Goal: Transaction & Acquisition: Purchase product/service

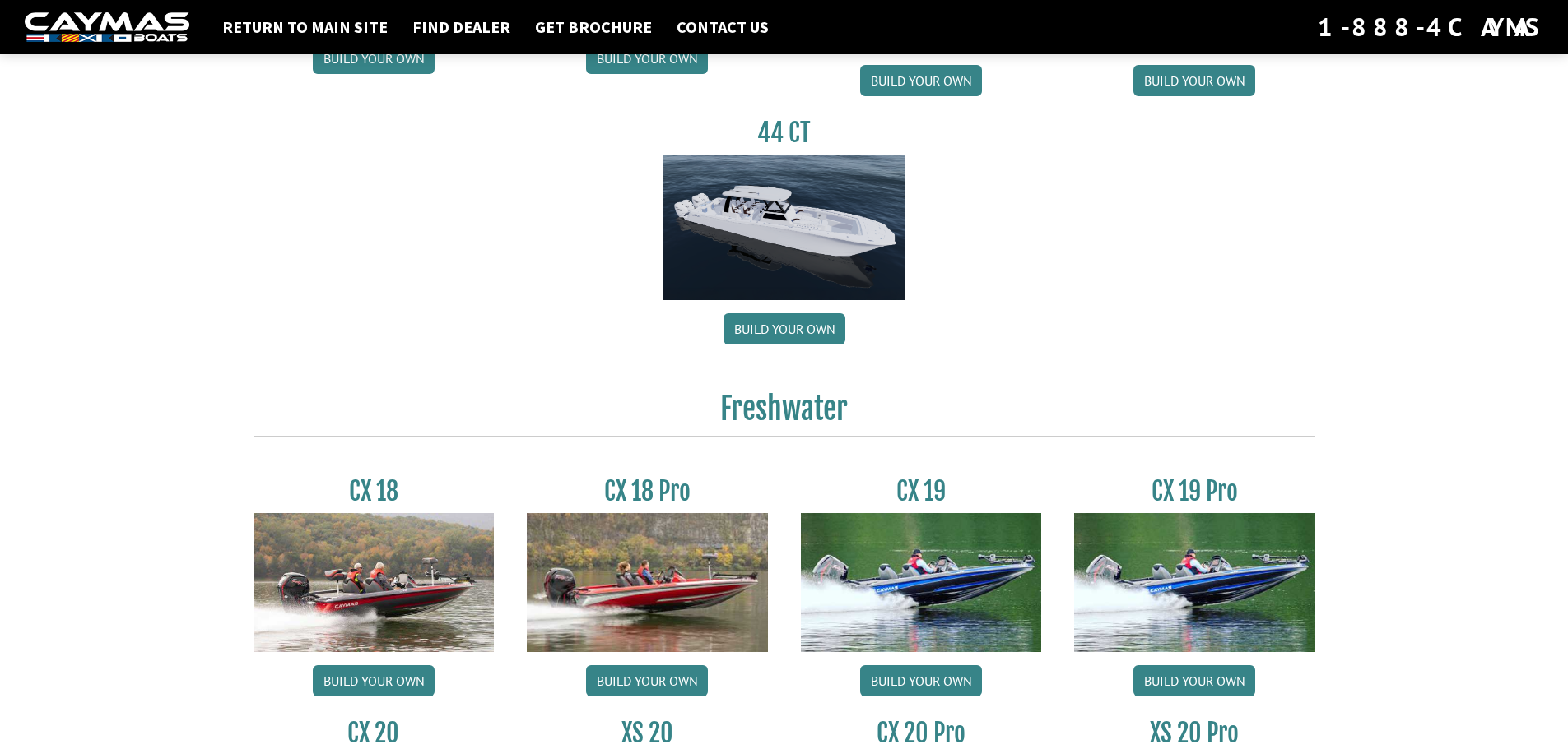
scroll to position [1070, 0]
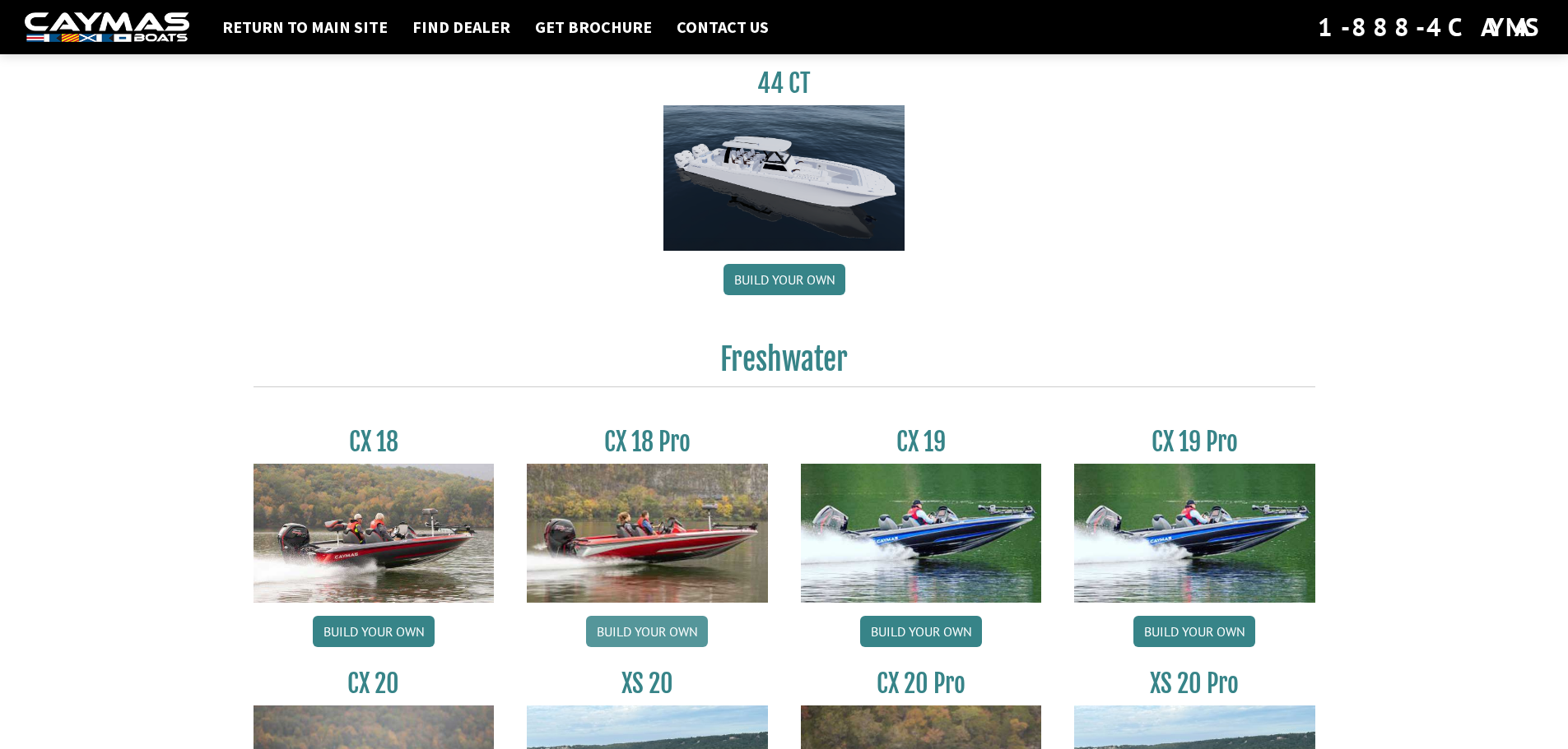
click at [642, 628] on link "Build your own" at bounding box center [647, 631] width 122 height 31
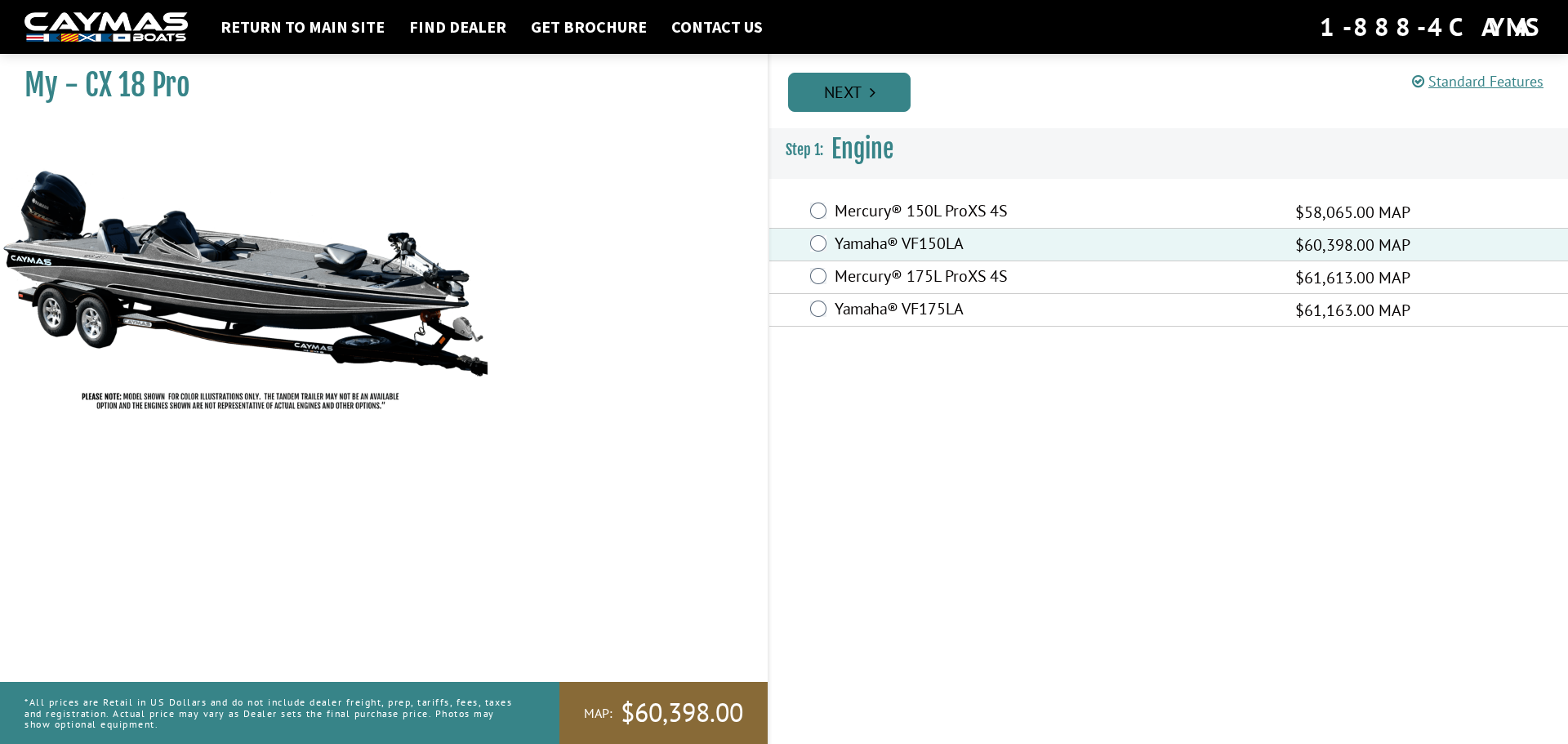
click at [837, 86] on link "Next" at bounding box center [850, 92] width 123 height 39
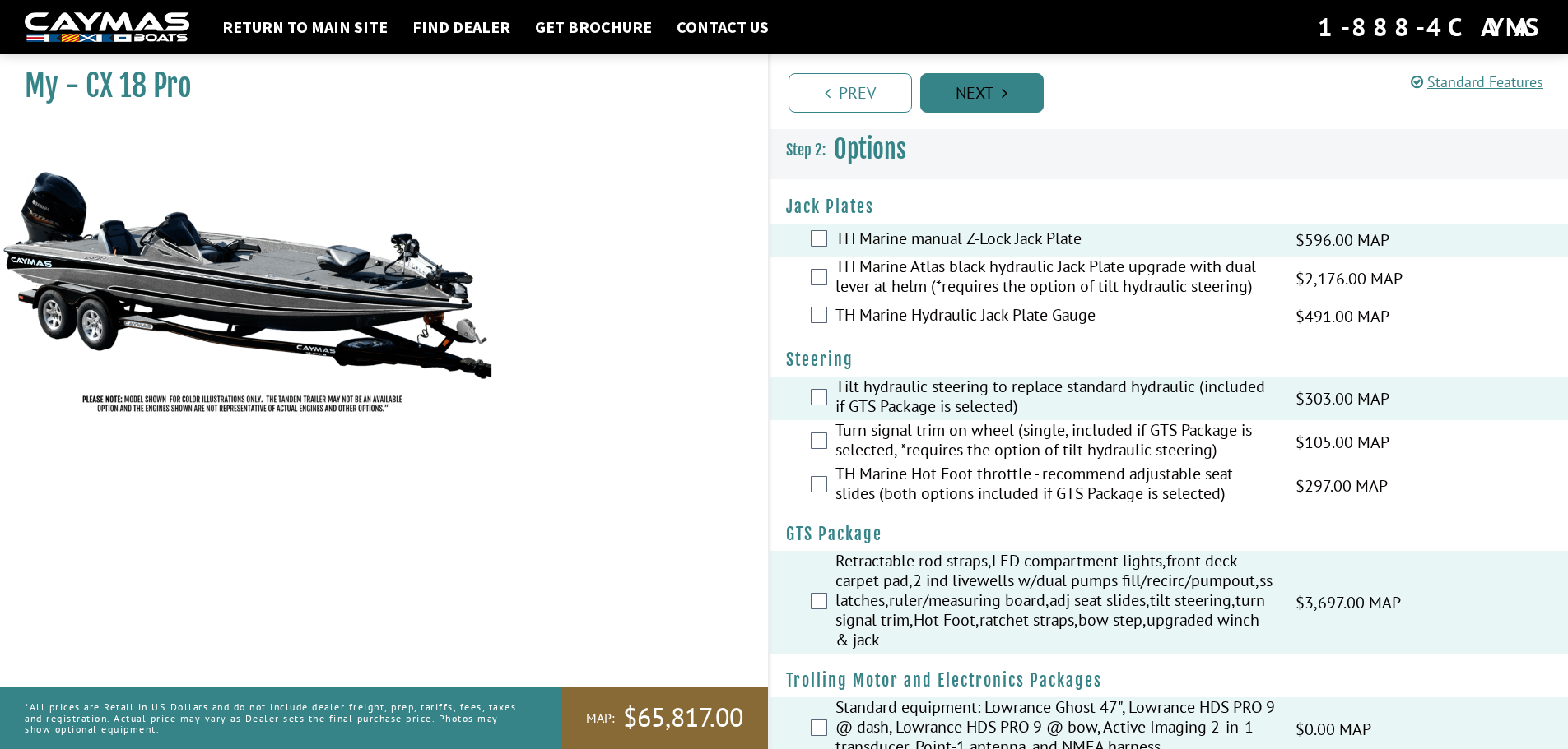
click at [983, 87] on link "Next" at bounding box center [982, 93] width 124 height 39
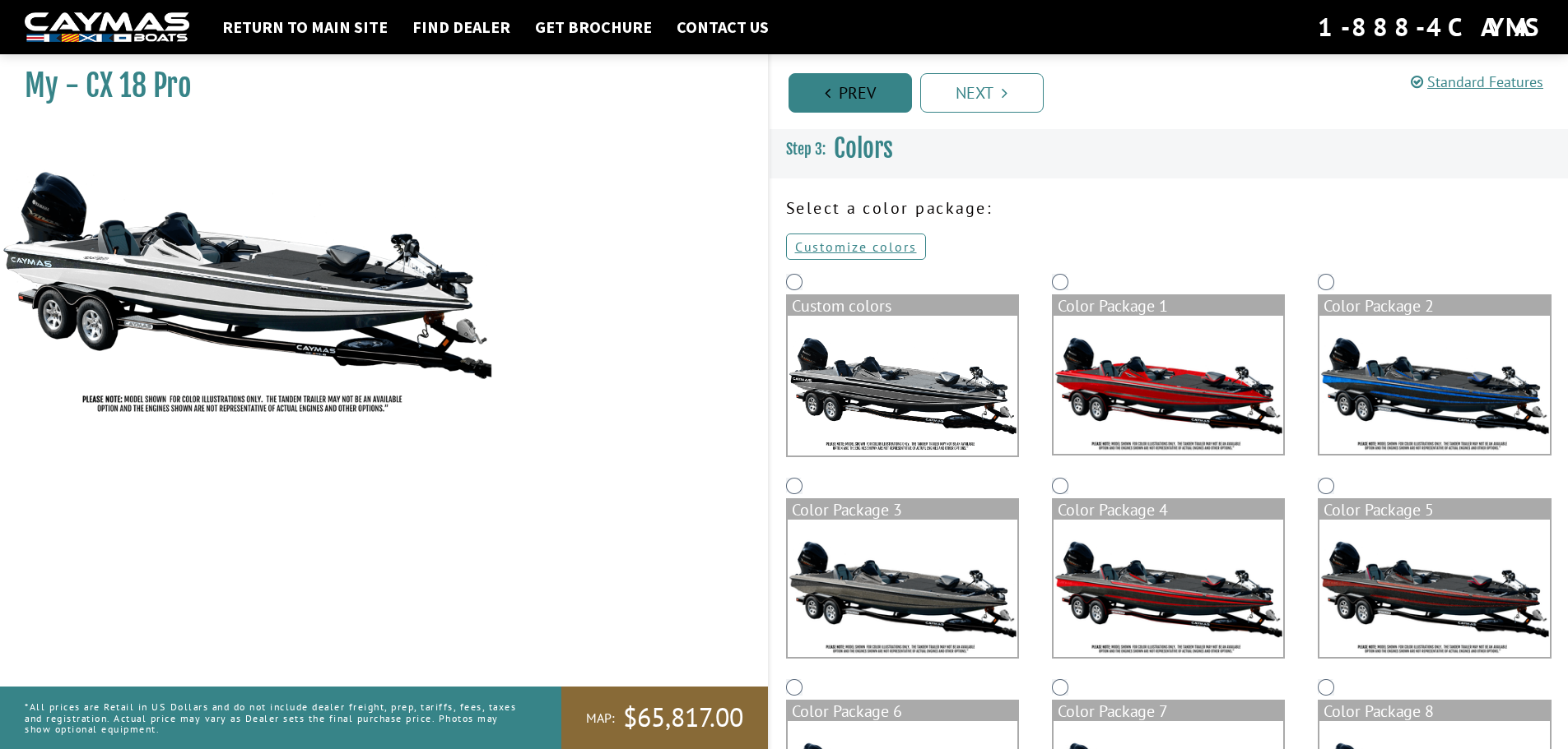
click at [843, 96] on link "Prev" at bounding box center [851, 93] width 124 height 39
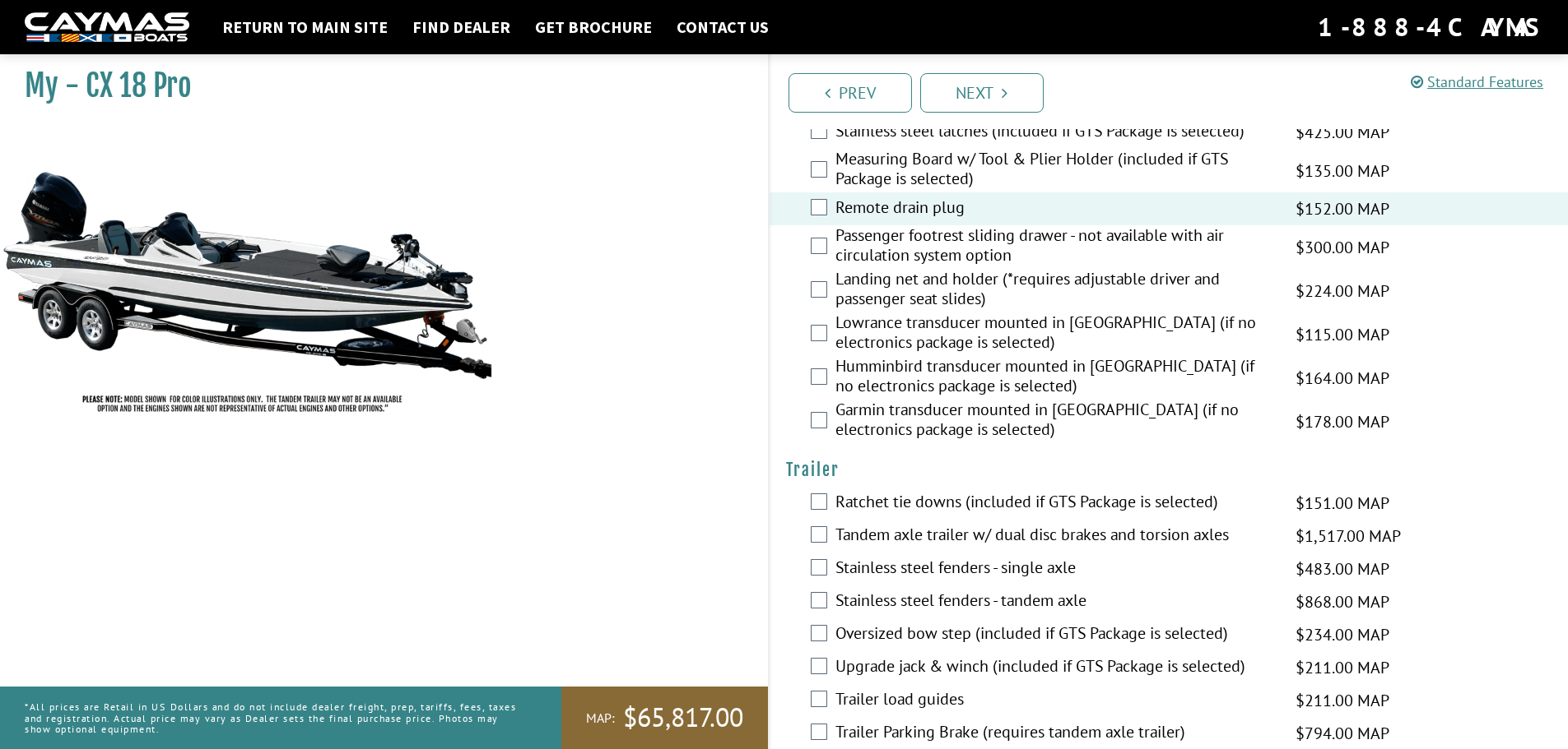
scroll to position [2171, 0]
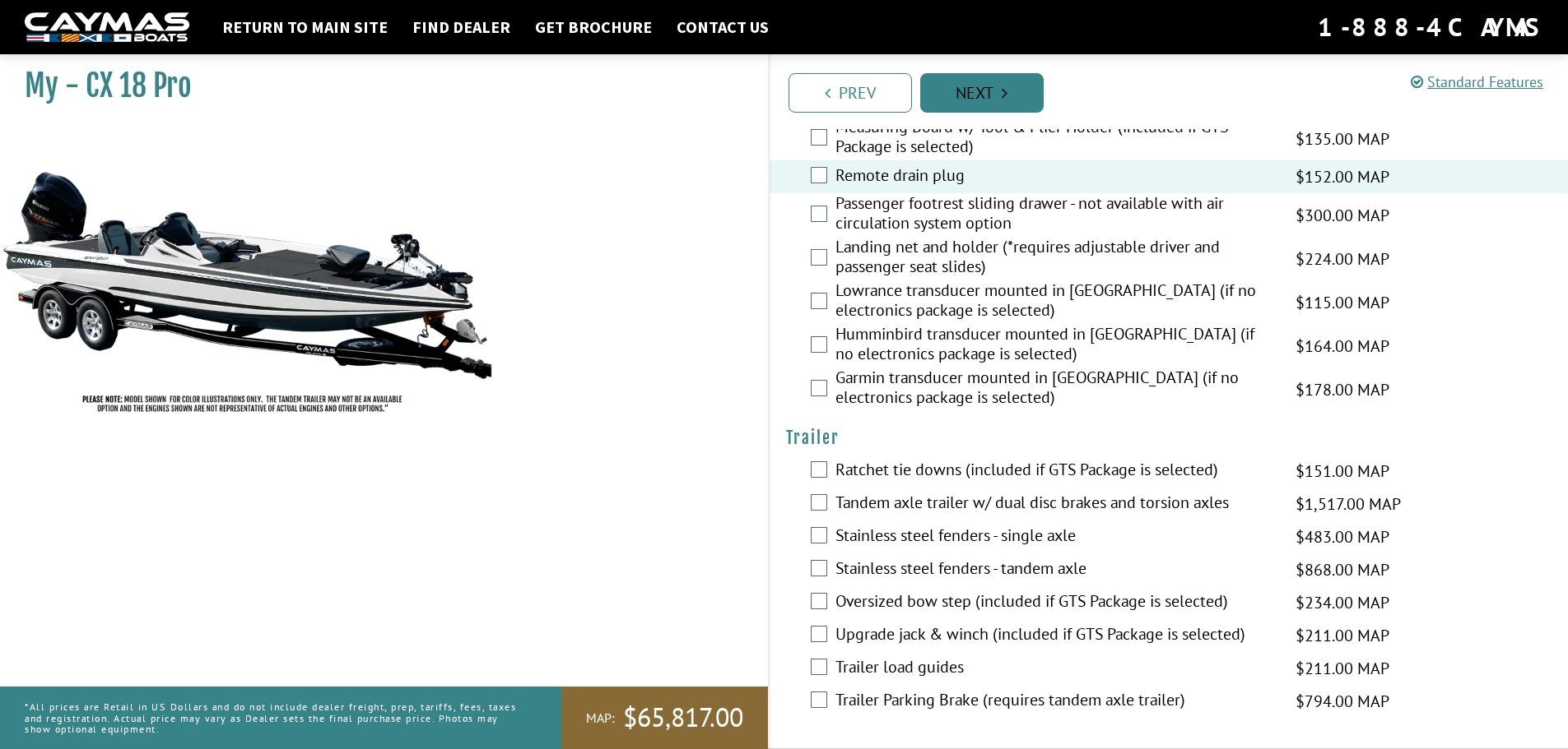
click at [998, 97] on link "Next" at bounding box center [982, 93] width 124 height 39
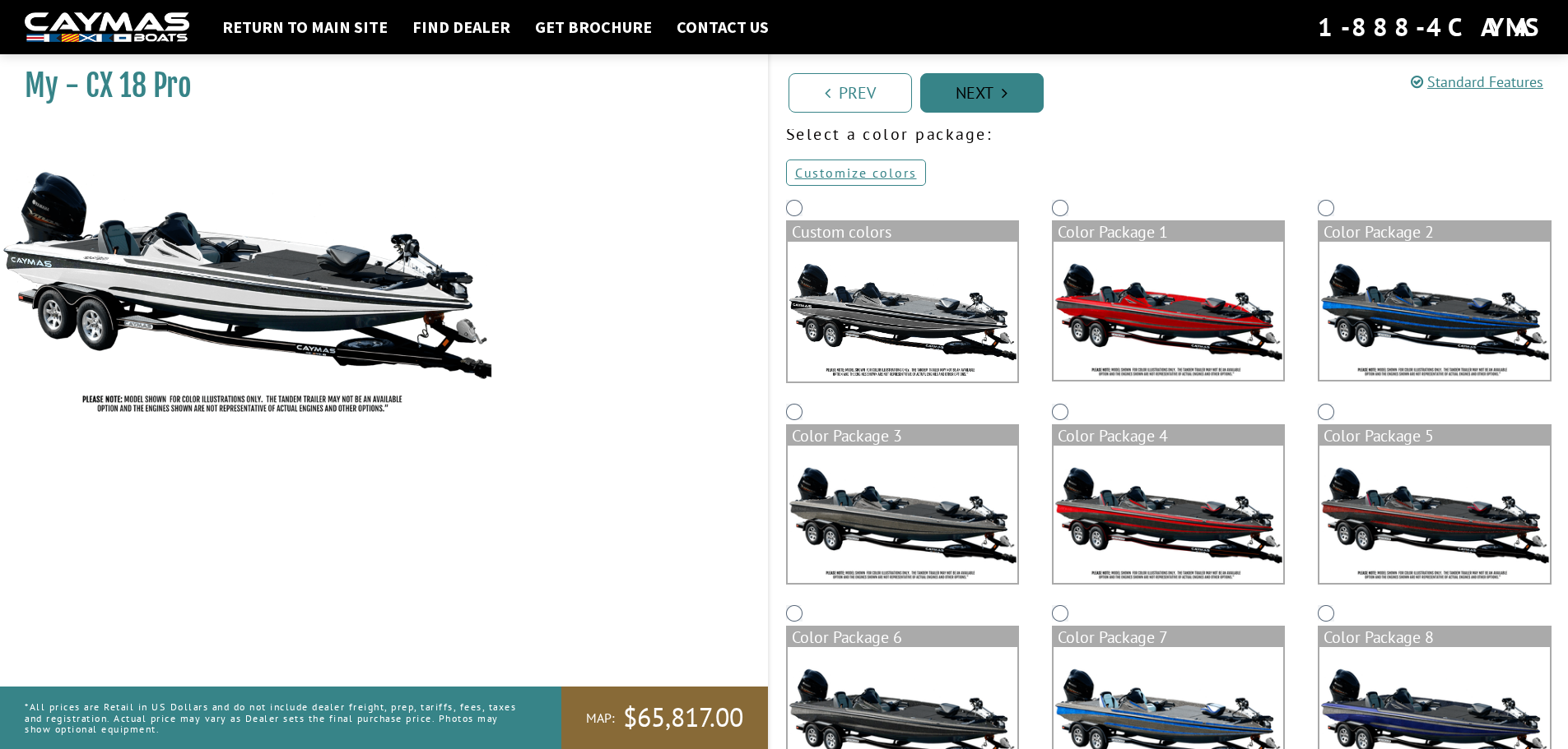
scroll to position [0, 0]
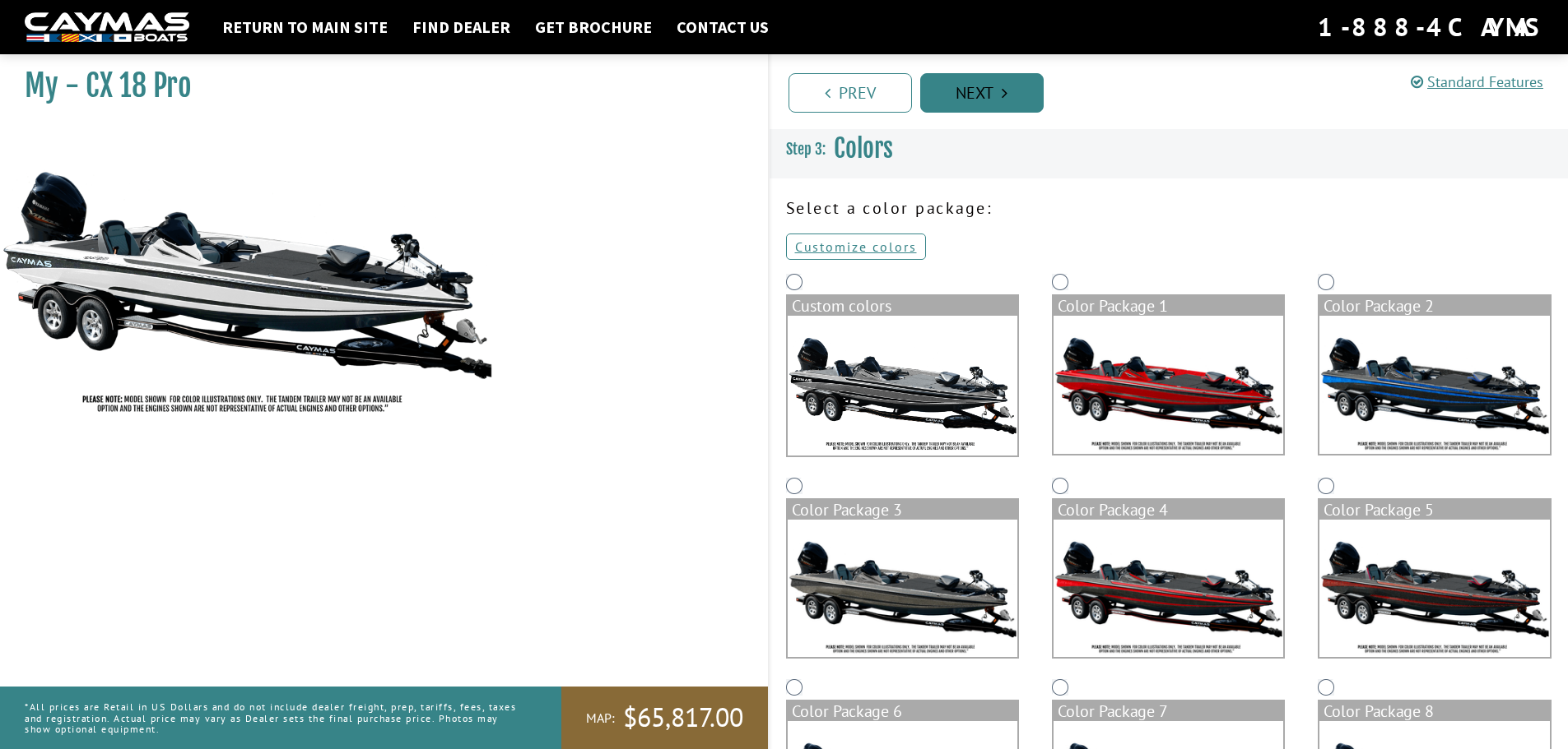
click at [993, 84] on link "Next" at bounding box center [982, 93] width 124 height 39
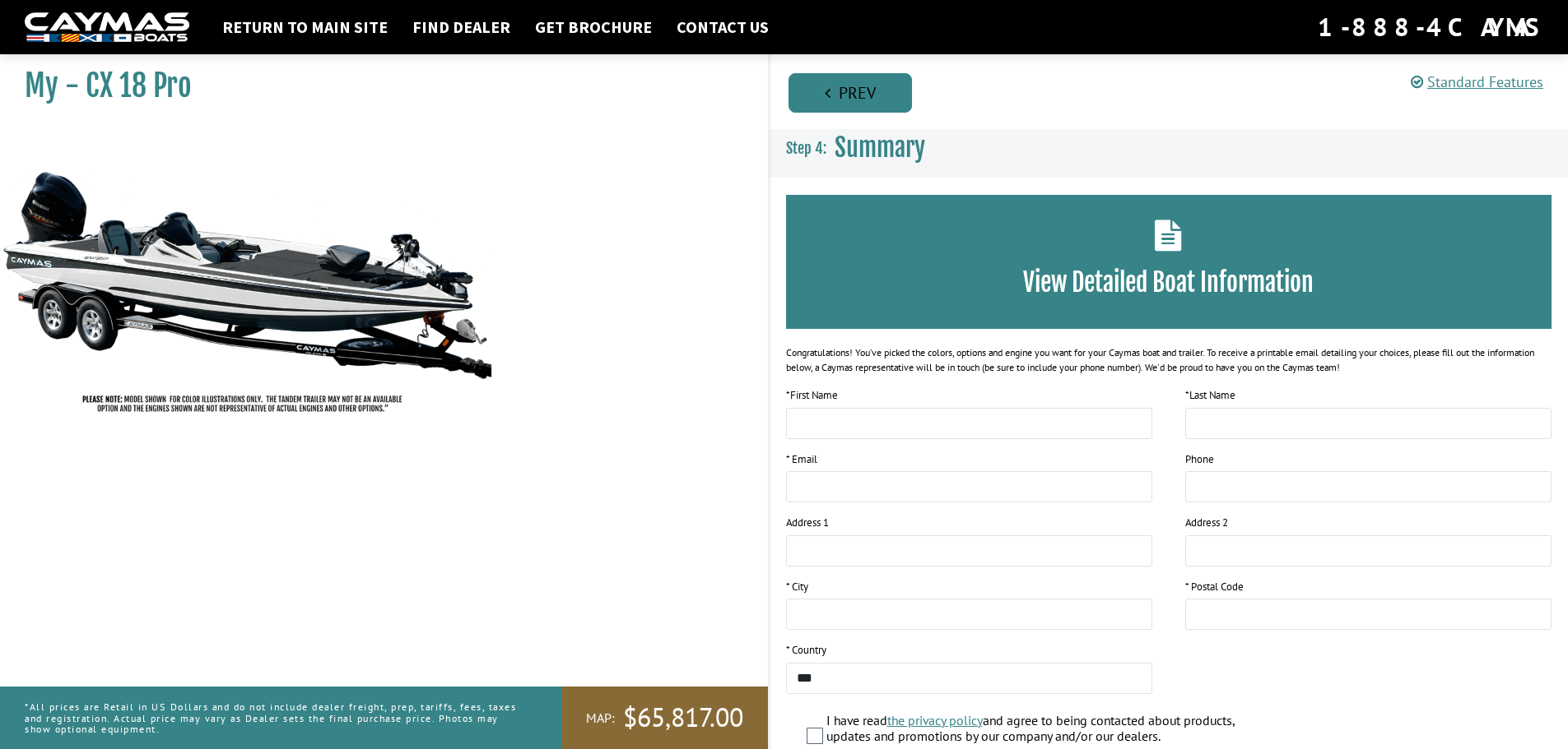
click at [881, 93] on link "Prev" at bounding box center [851, 93] width 124 height 39
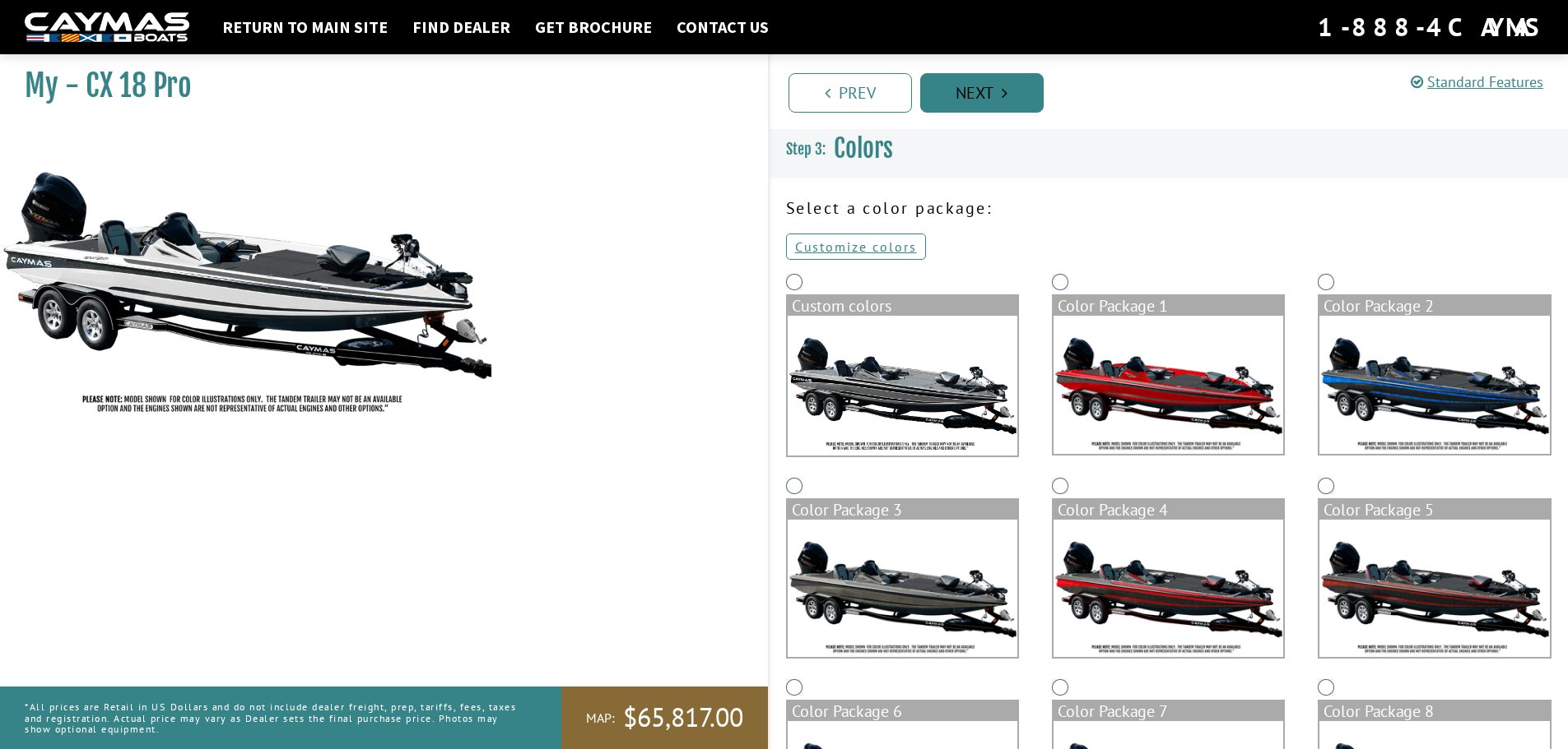
click at [983, 97] on link "Next" at bounding box center [982, 93] width 124 height 39
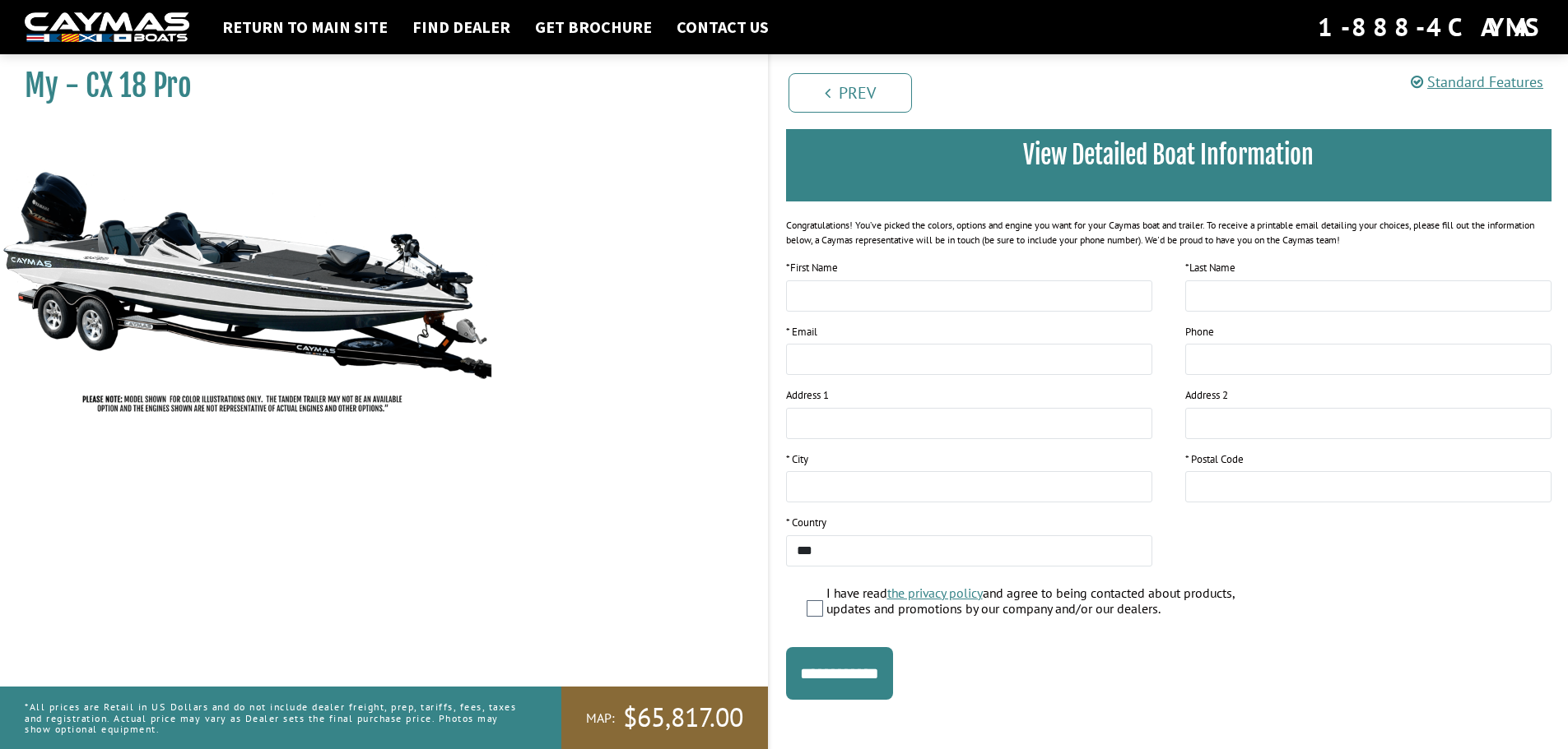
scroll to position [134, 0]
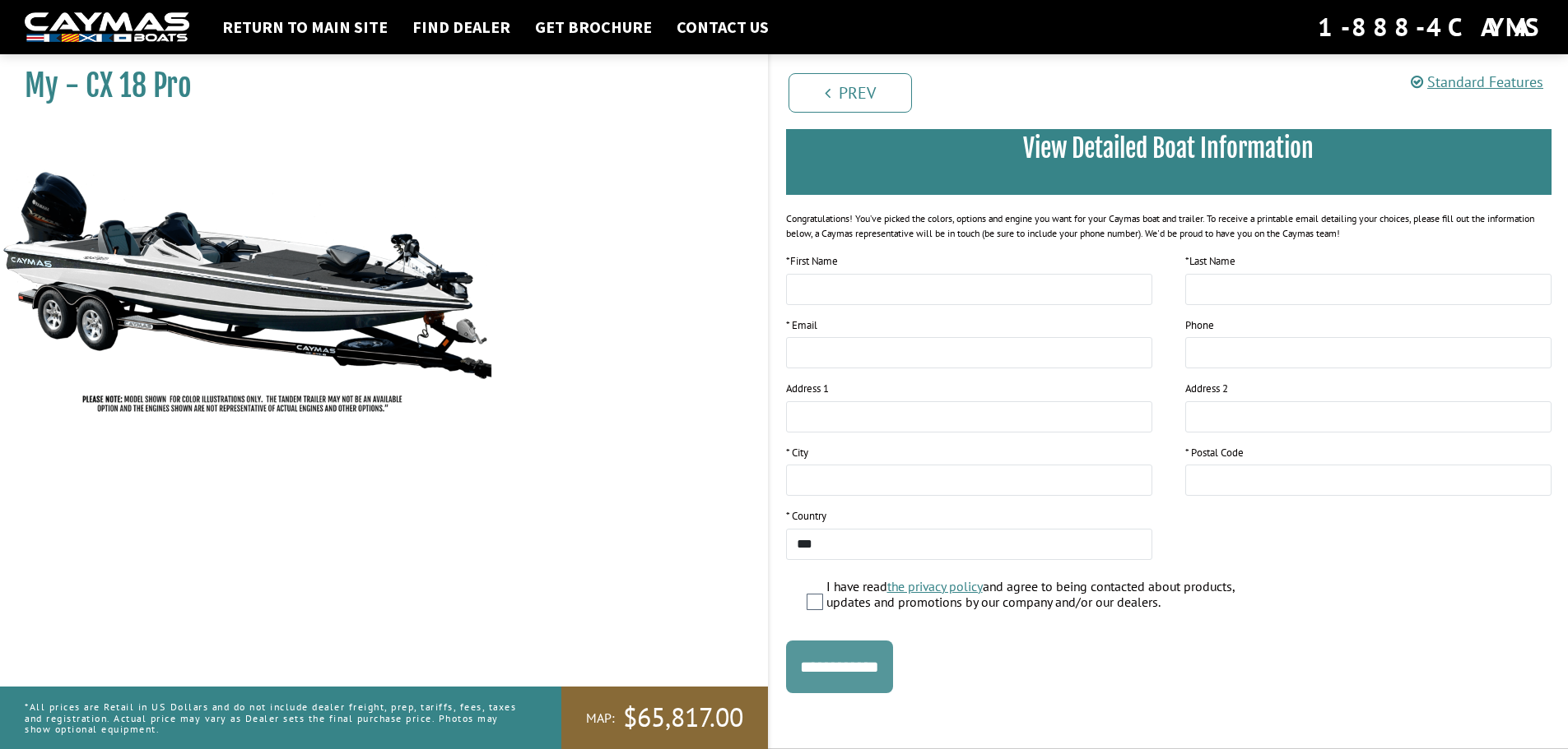
click at [867, 668] on input "**********" at bounding box center [839, 667] width 107 height 52
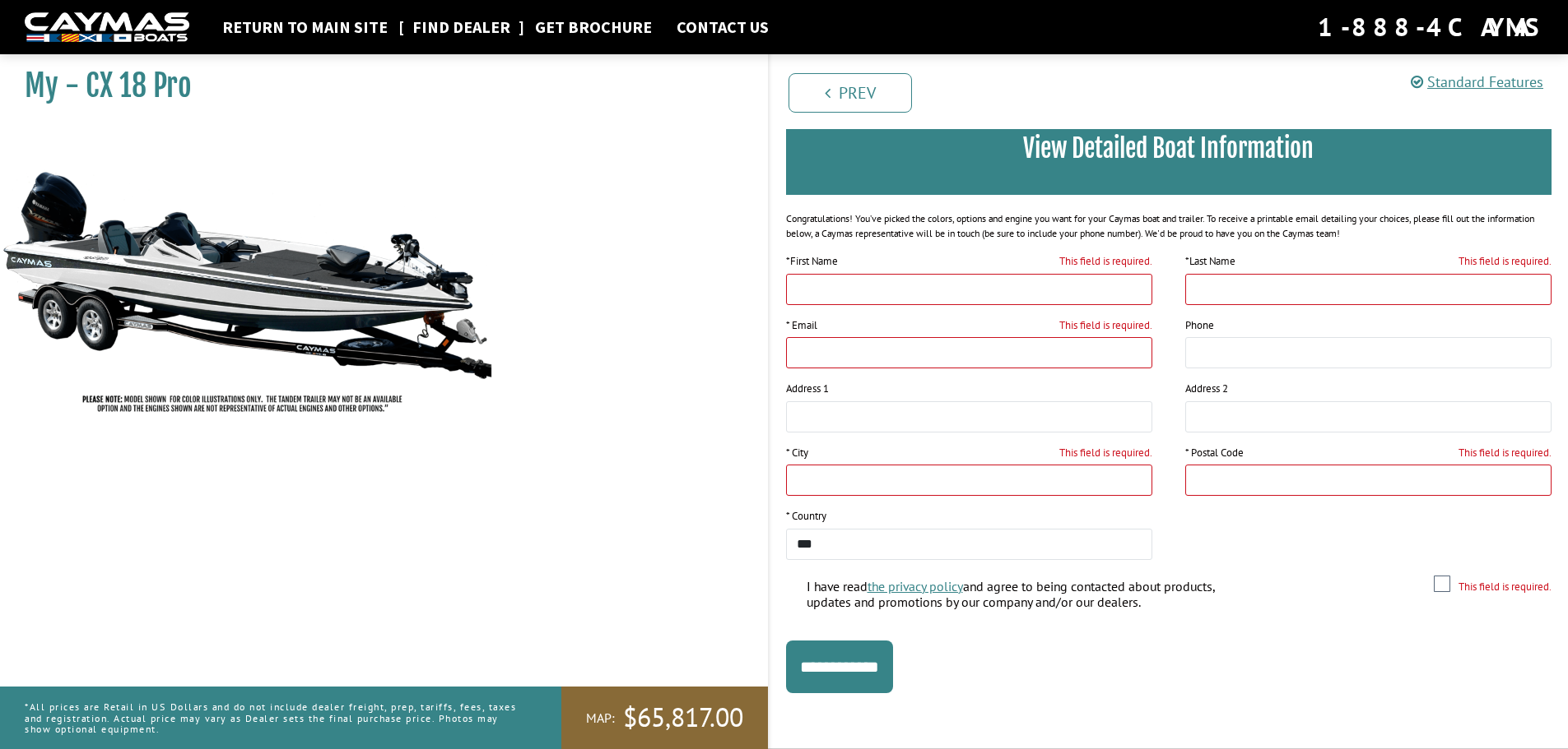
click at [467, 30] on link "Find Dealer" at bounding box center [461, 27] width 114 height 22
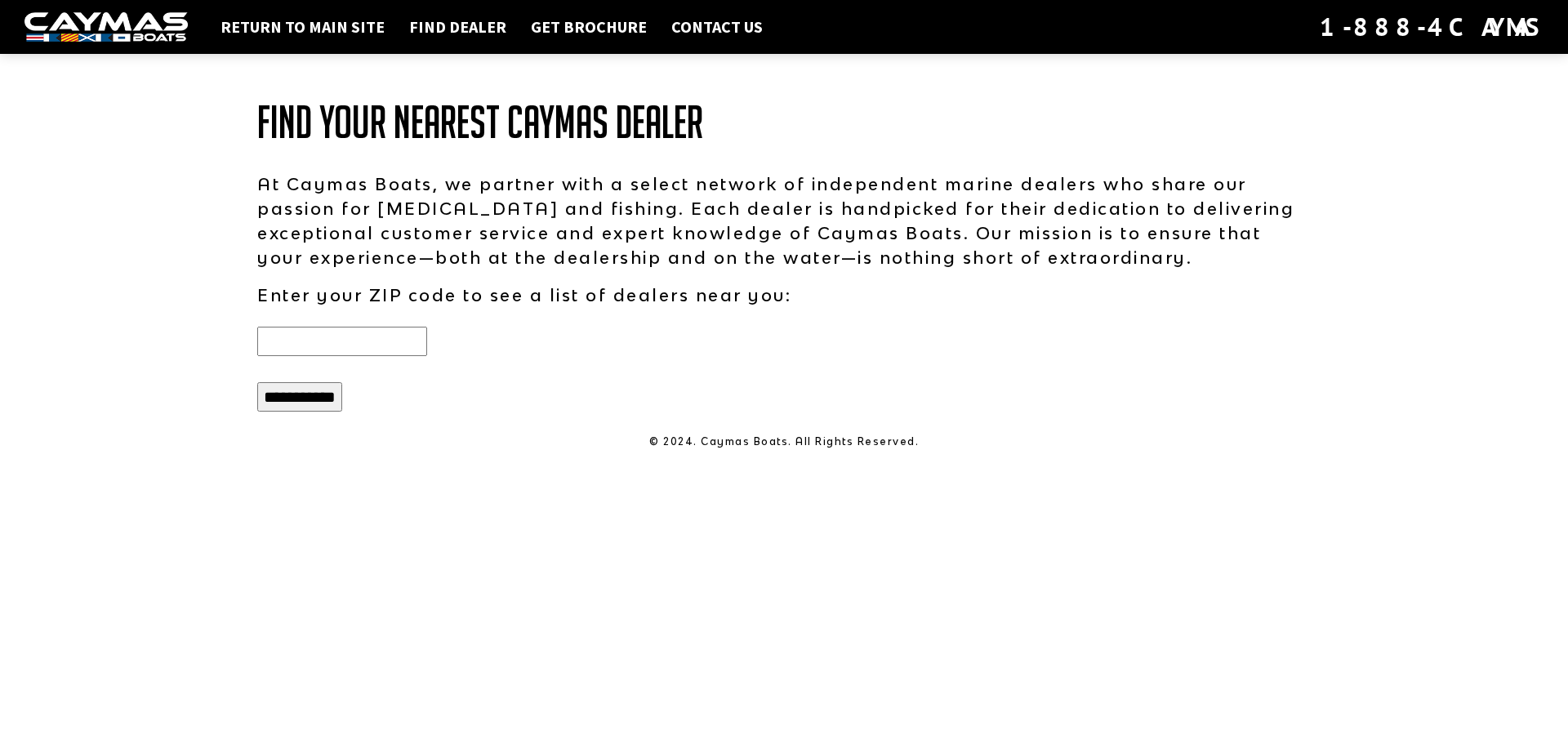
click at [409, 337] on input "text" at bounding box center [342, 342] width 170 height 30
type input "*****"
click at [327, 397] on input "**********" at bounding box center [299, 398] width 85 height 30
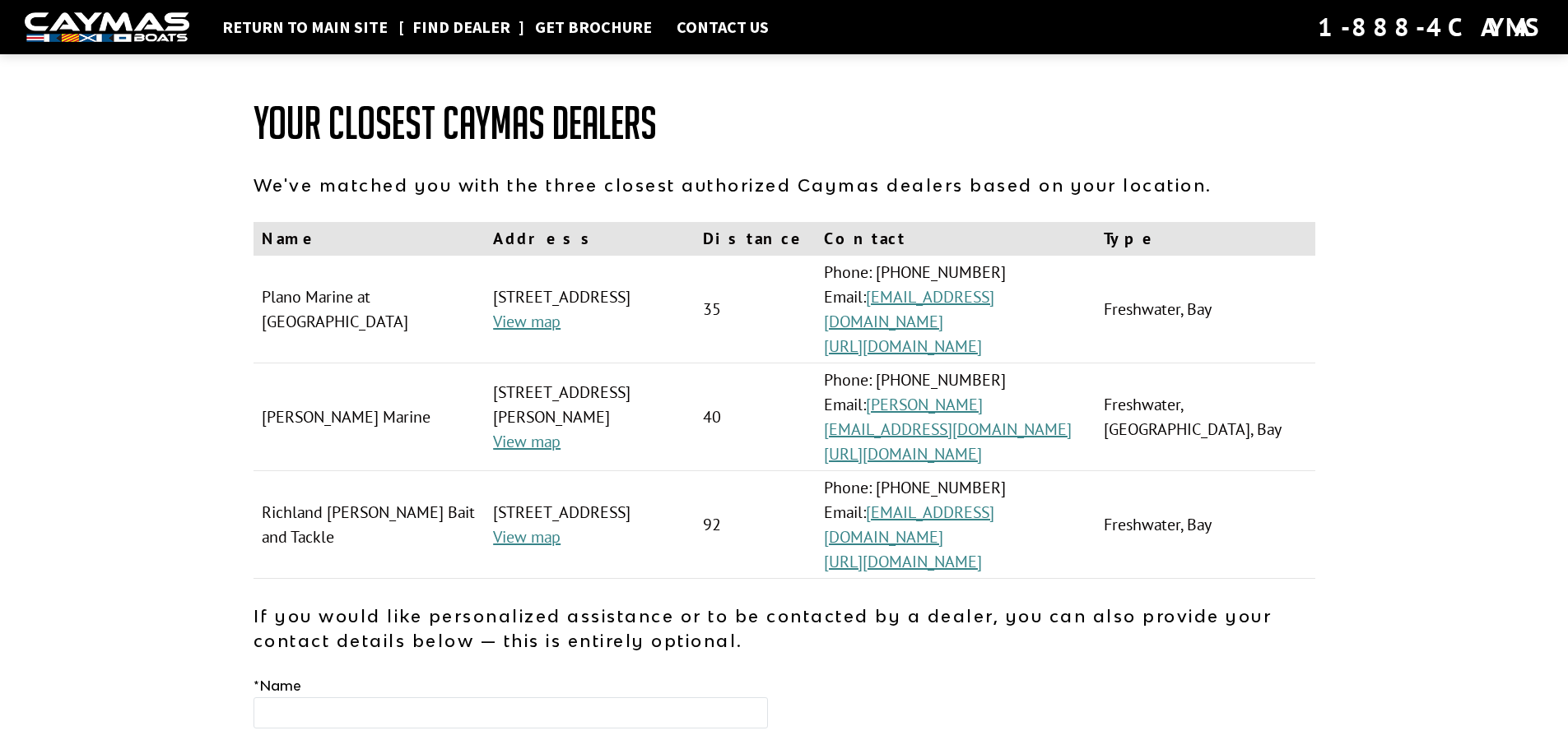
click at [439, 27] on link "Find Dealer" at bounding box center [461, 27] width 114 height 22
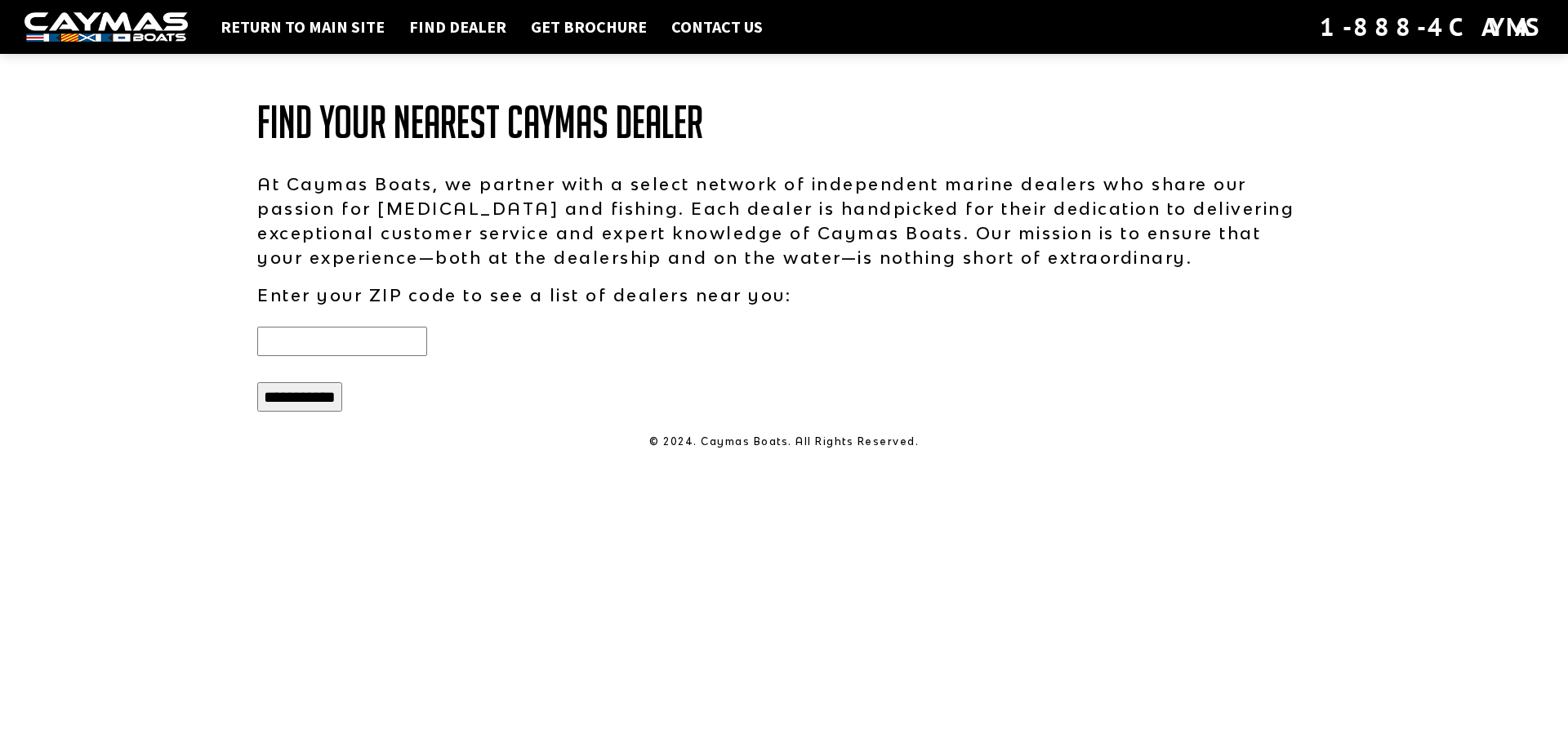
click at [395, 344] on input "text" at bounding box center [342, 342] width 170 height 30
type input "*****"
click at [307, 405] on input "**********" at bounding box center [299, 398] width 85 height 30
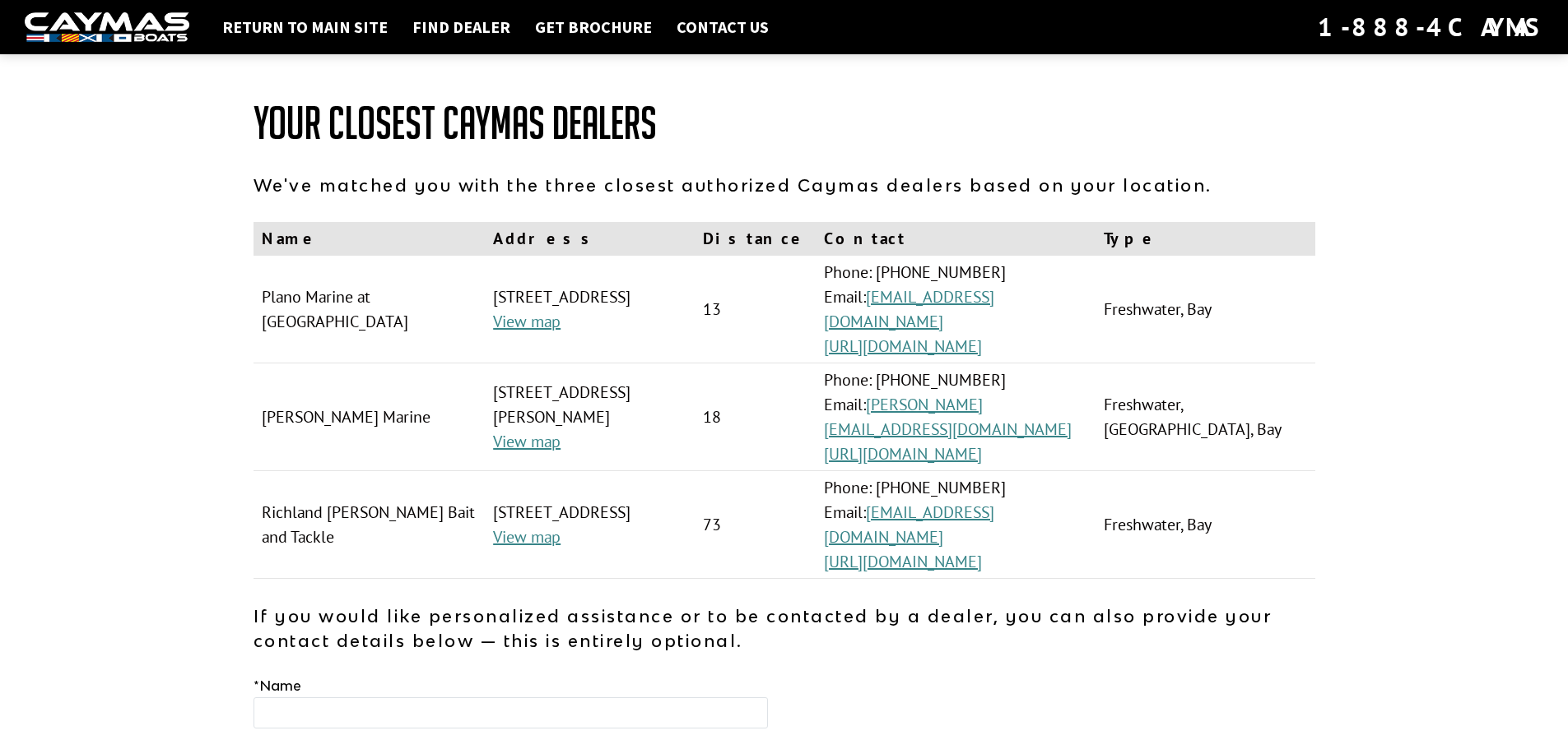
click at [113, 20] on img at bounding box center [107, 27] width 165 height 30
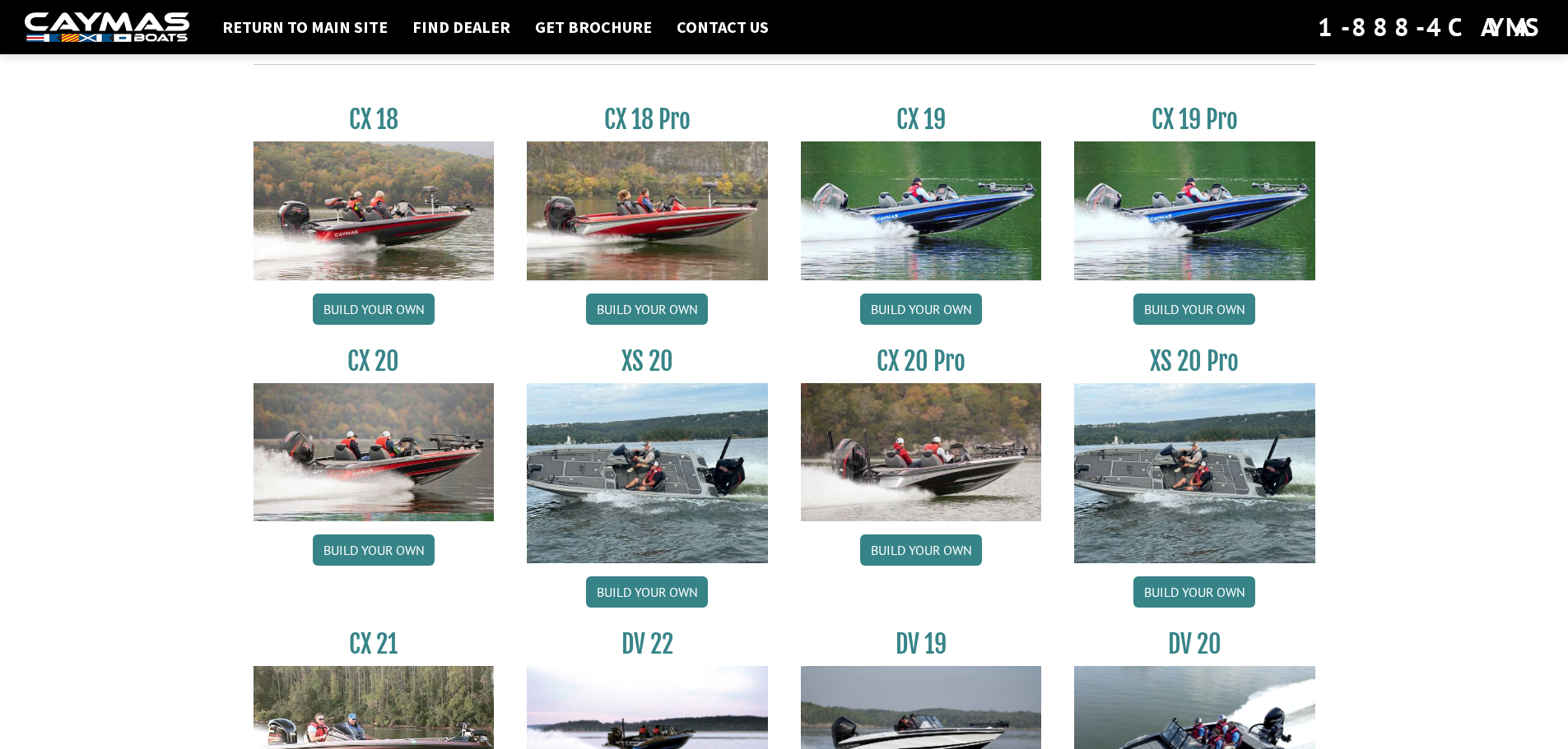
scroll to position [1372, 0]
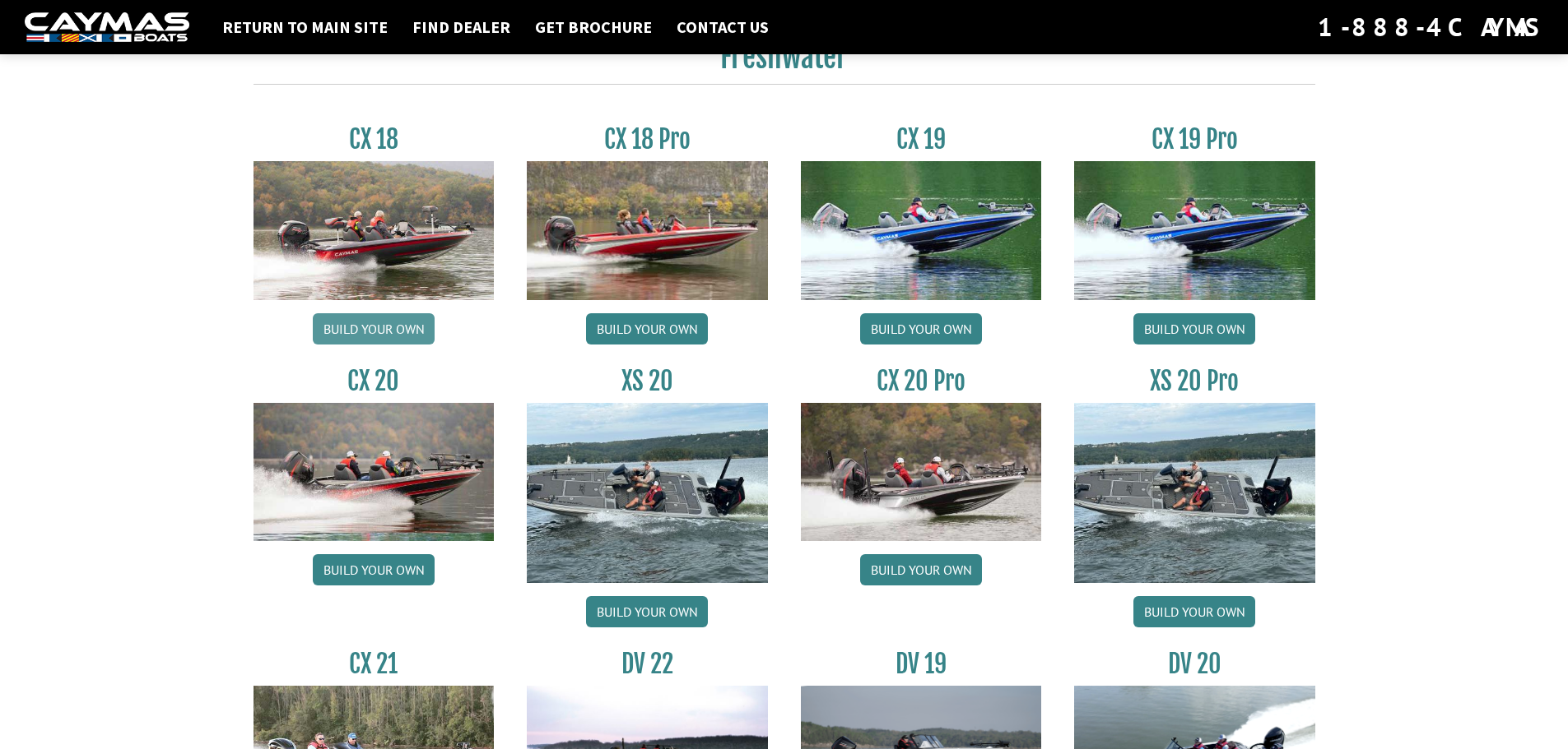
click at [359, 323] on link "Build your own" at bounding box center [373, 328] width 122 height 31
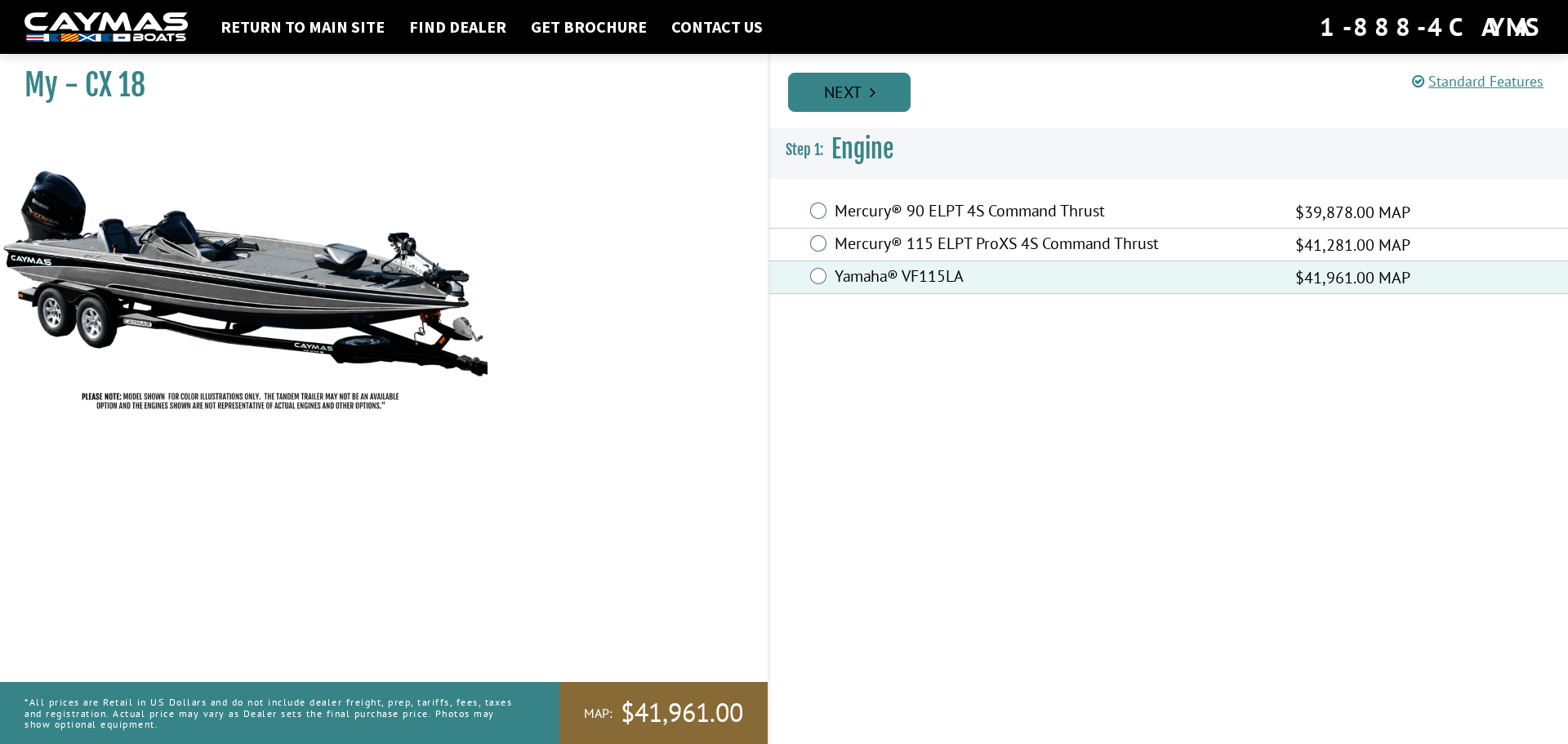
click at [865, 91] on link "Next" at bounding box center [850, 92] width 123 height 39
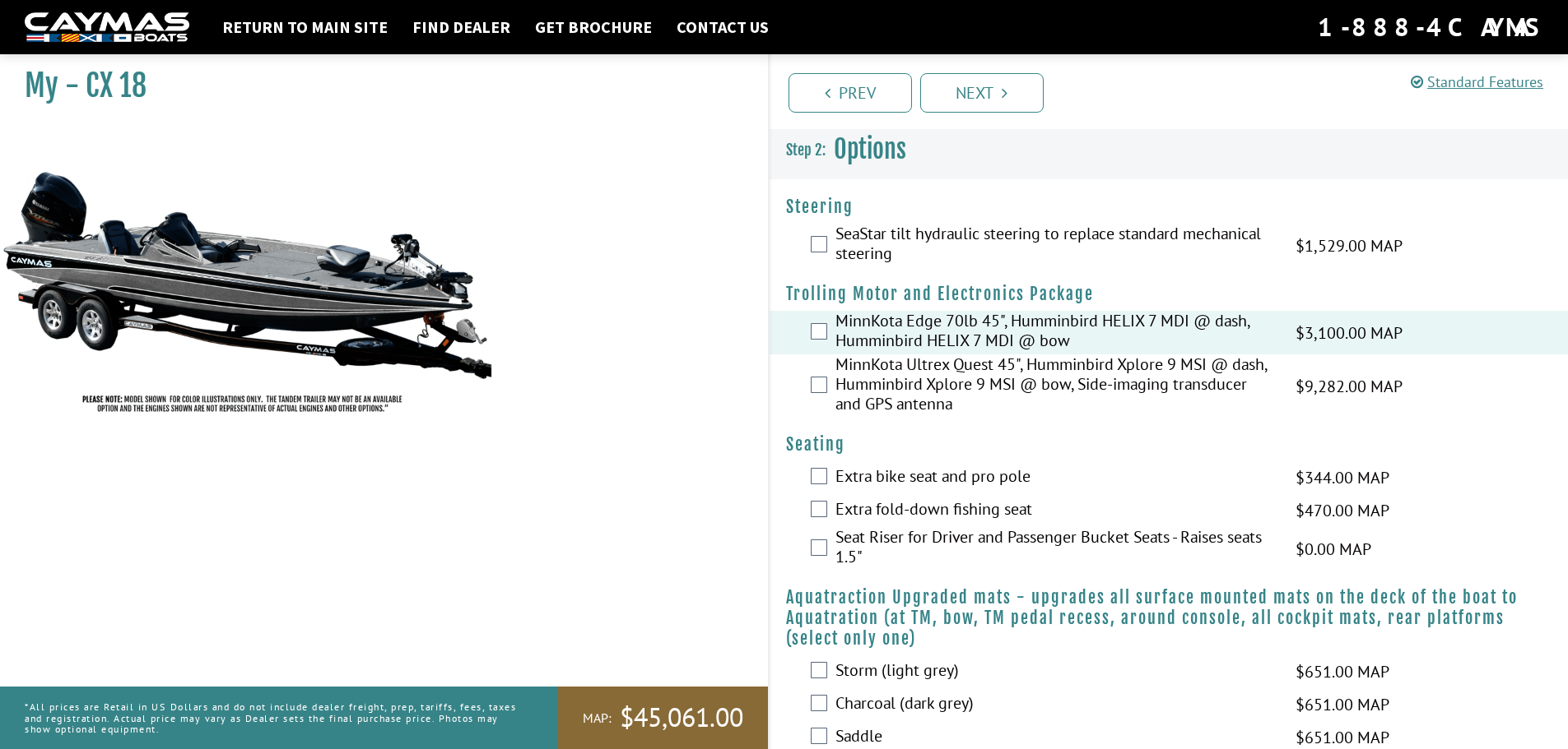
click at [832, 246] on div "SeaStar tilt hydraulic steering to replace standard mechanical steering $1,529.…" at bounding box center [1169, 246] width 799 height 44
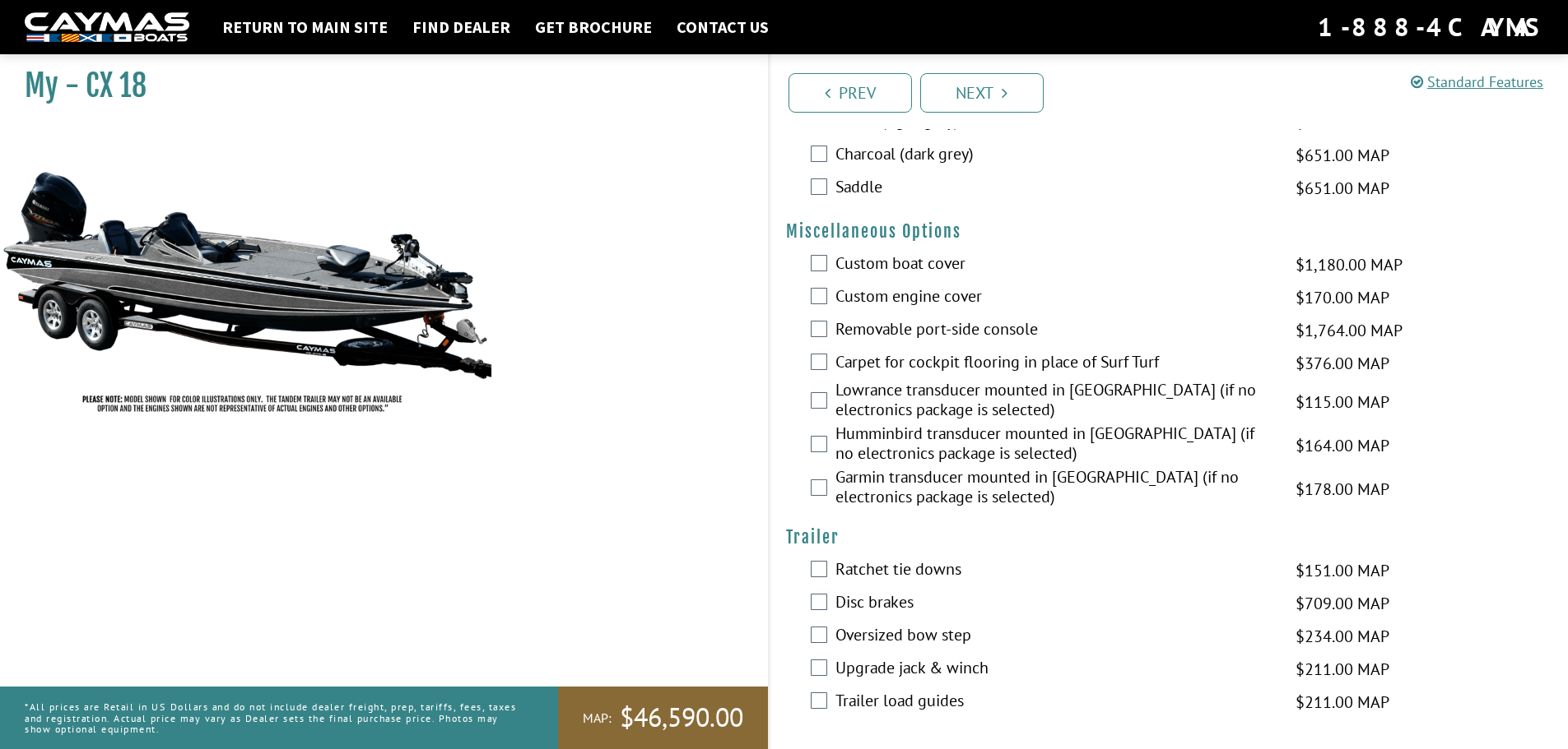
scroll to position [550, 0]
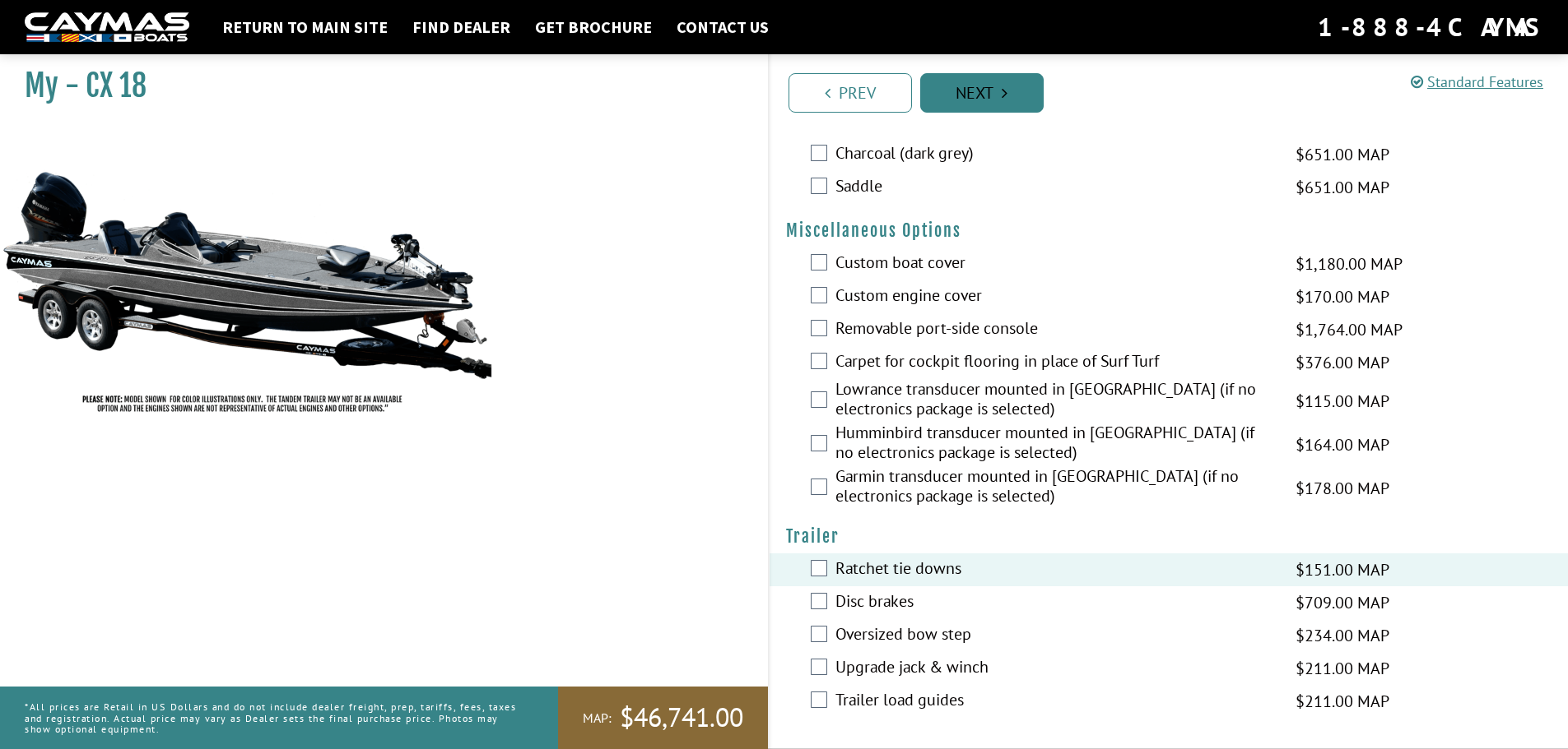
click at [1004, 89] on icon "Pagination" at bounding box center [1004, 93] width 6 height 17
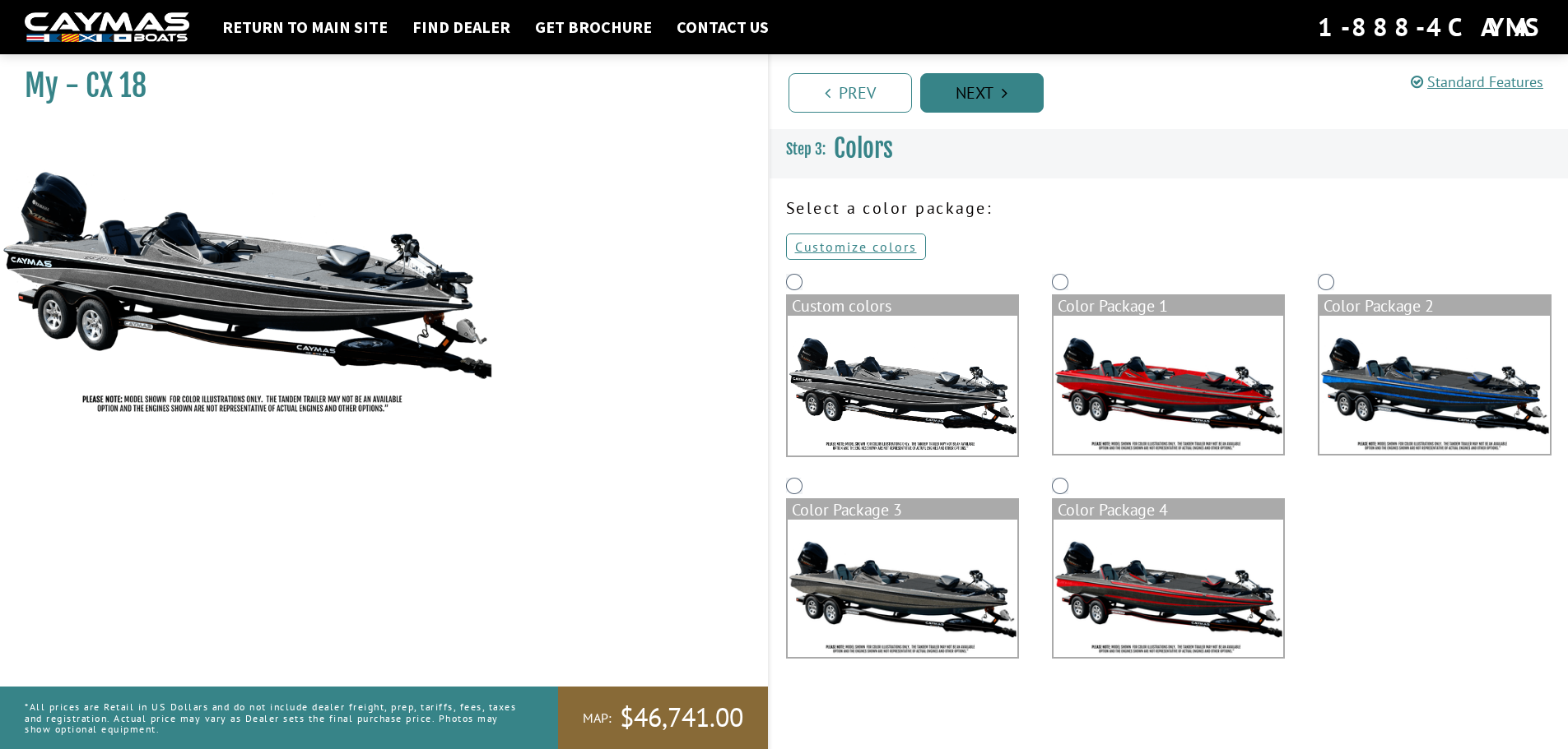
scroll to position [0, 0]
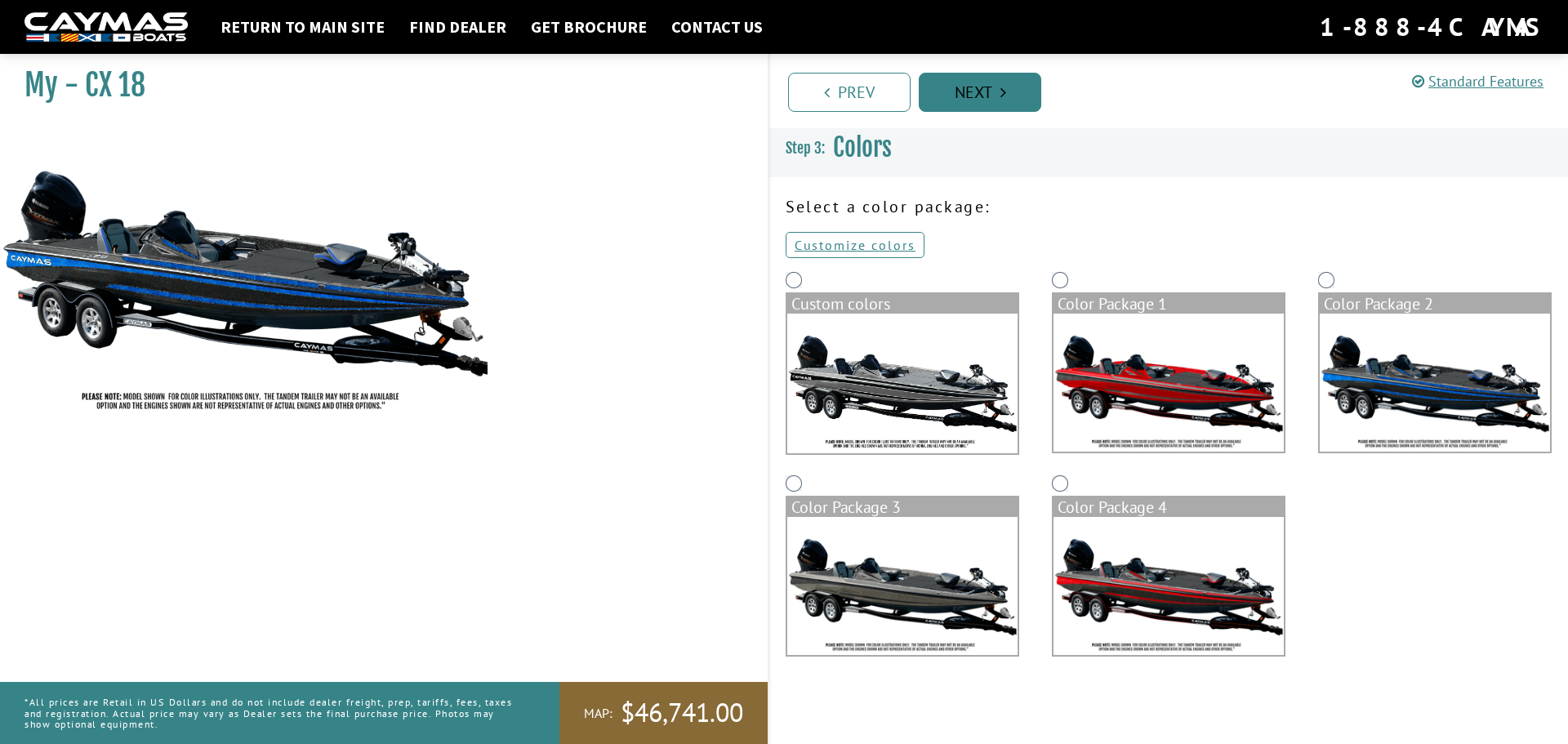
click at [969, 82] on link "Next" at bounding box center [980, 92] width 123 height 39
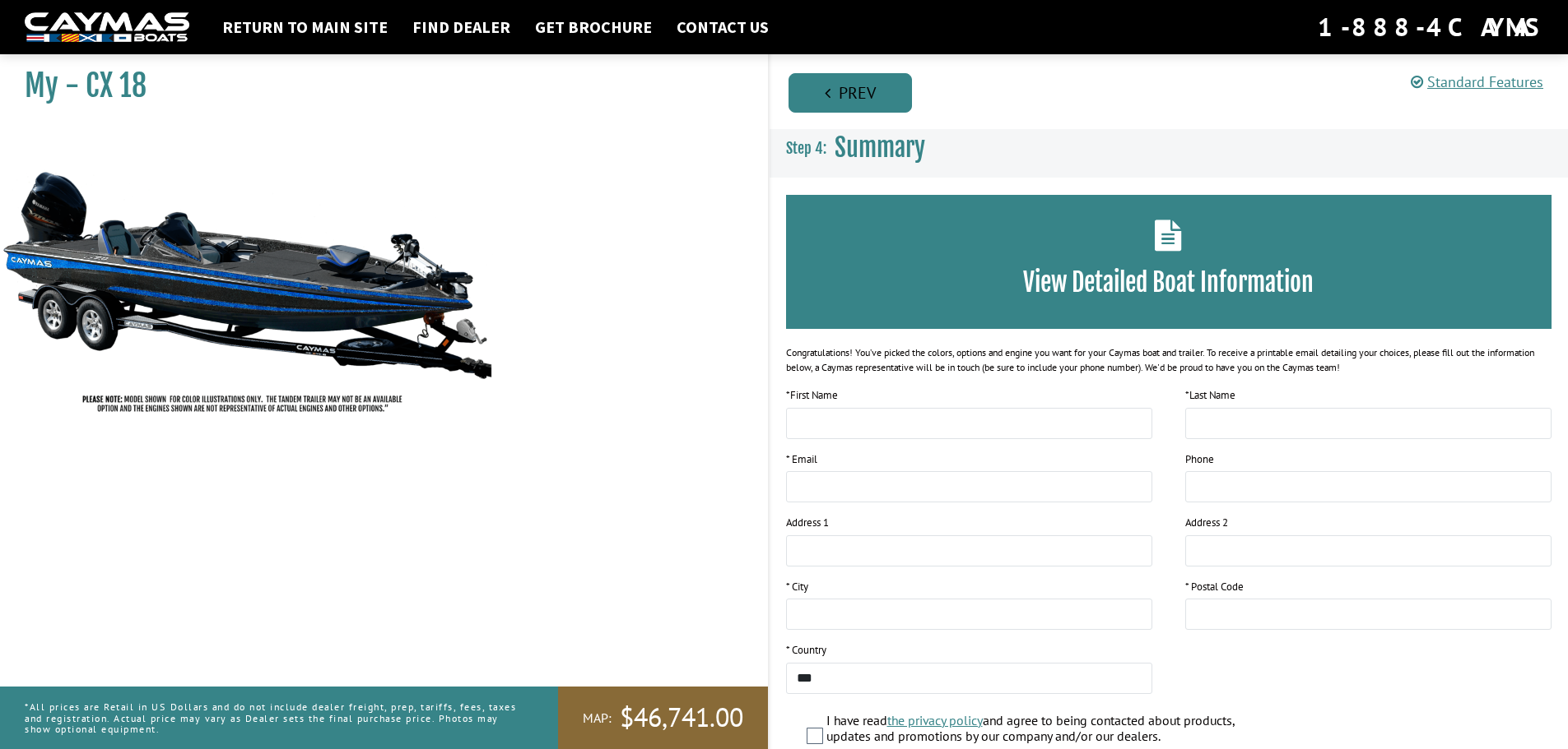
click at [890, 92] on link "Prev" at bounding box center [851, 93] width 124 height 39
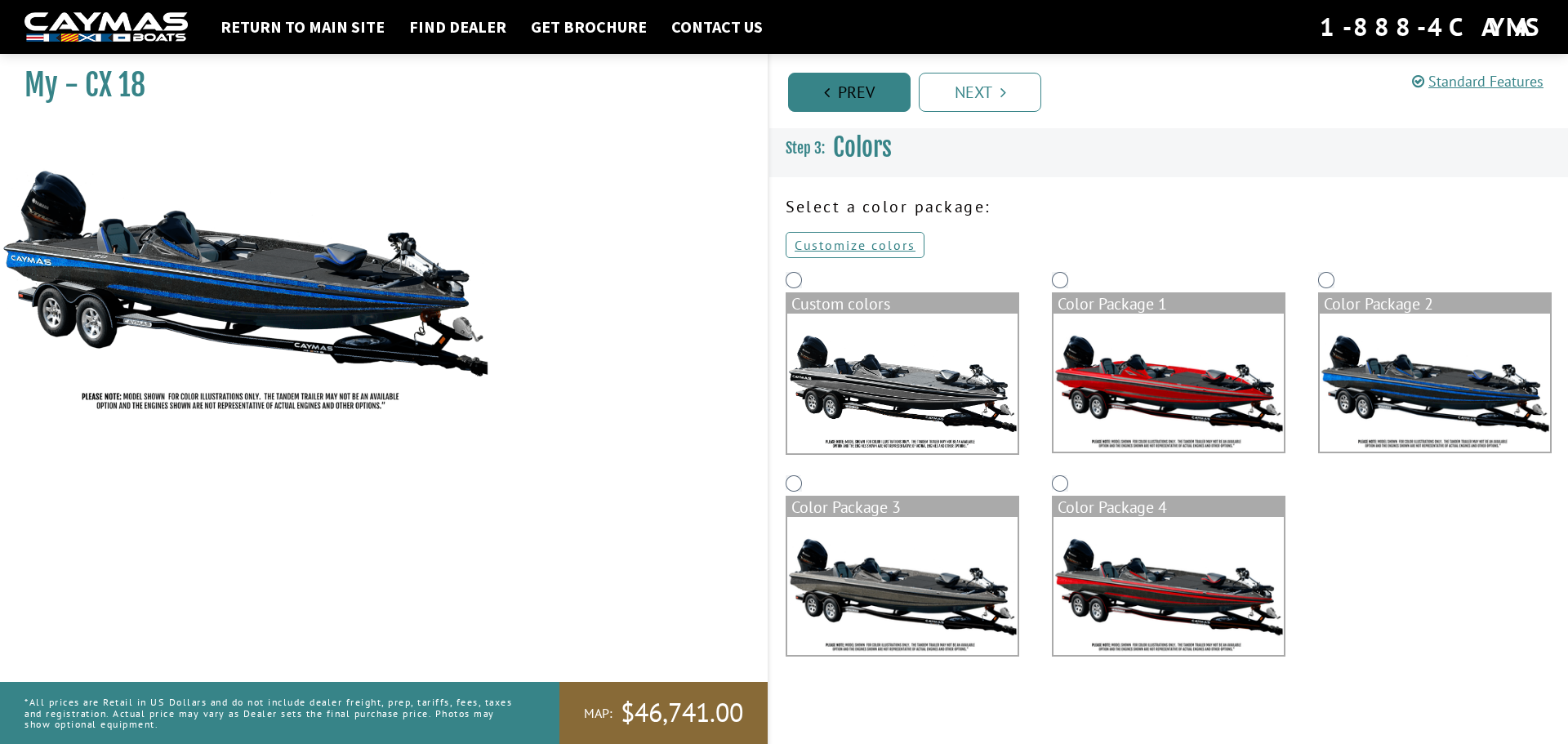
click at [883, 91] on link "Prev" at bounding box center [850, 92] width 123 height 39
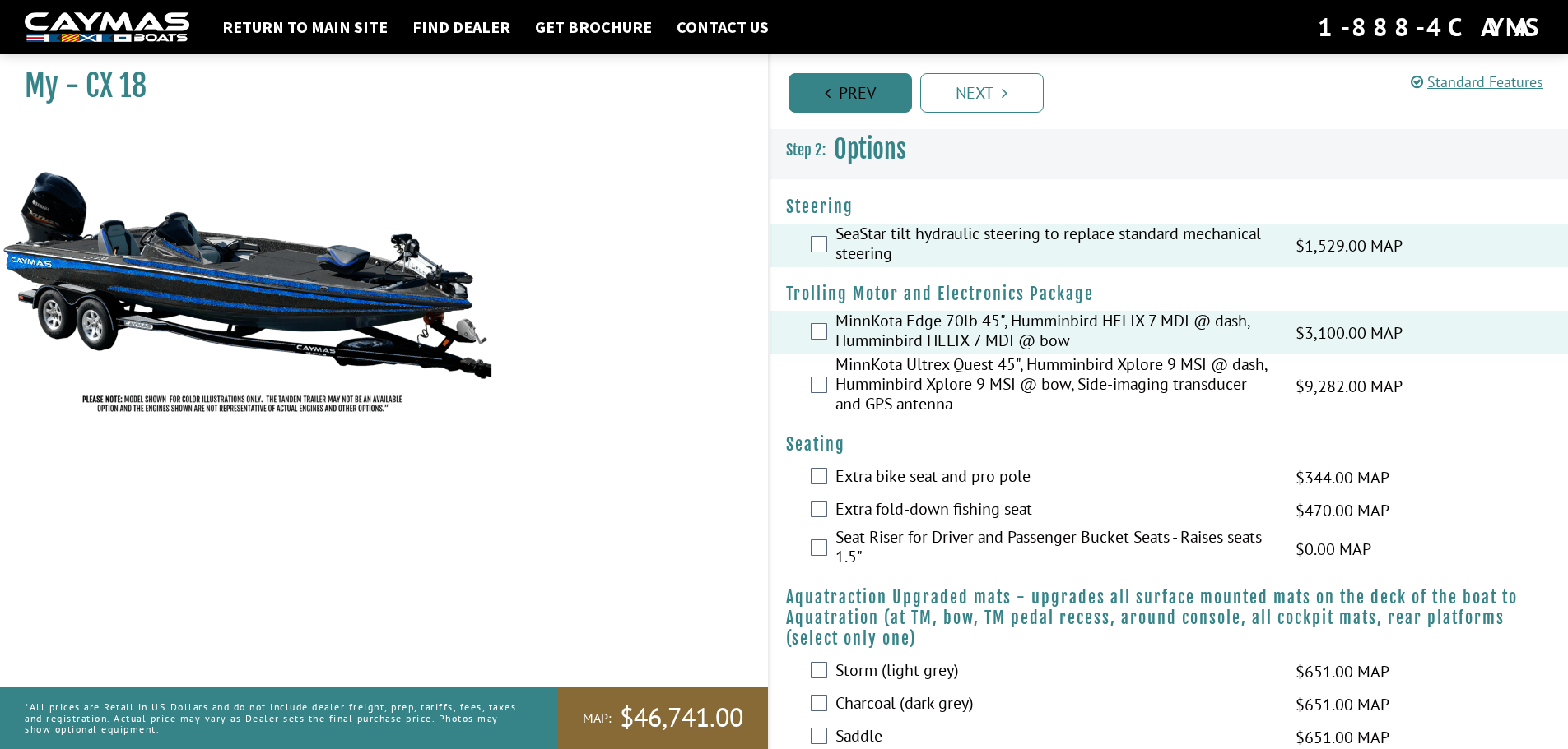
click at [867, 88] on link "Prev" at bounding box center [851, 93] width 124 height 39
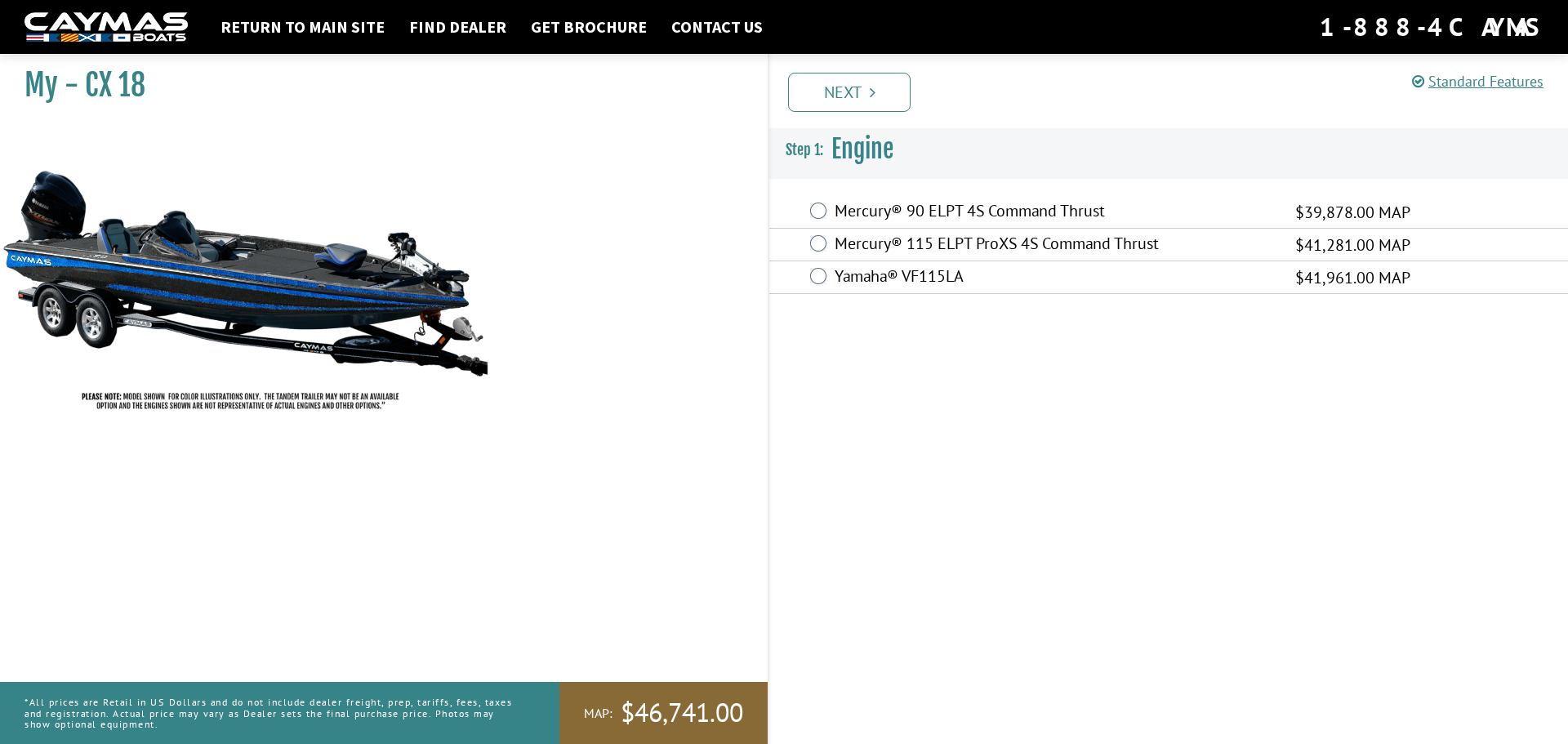
click at [860, 88] on link "Next" at bounding box center [850, 92] width 123 height 39
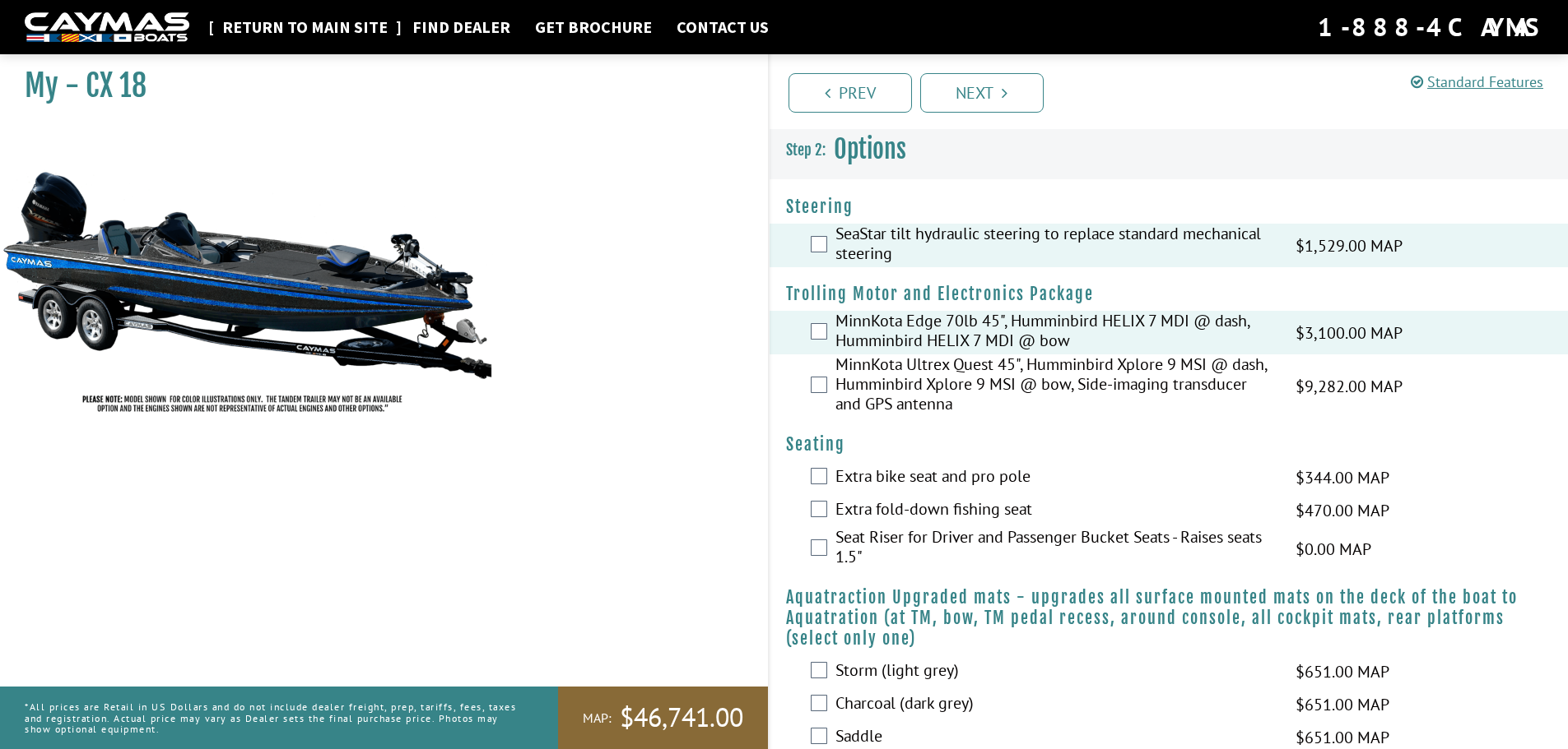
click at [309, 35] on link "Return to main site" at bounding box center [305, 27] width 182 height 22
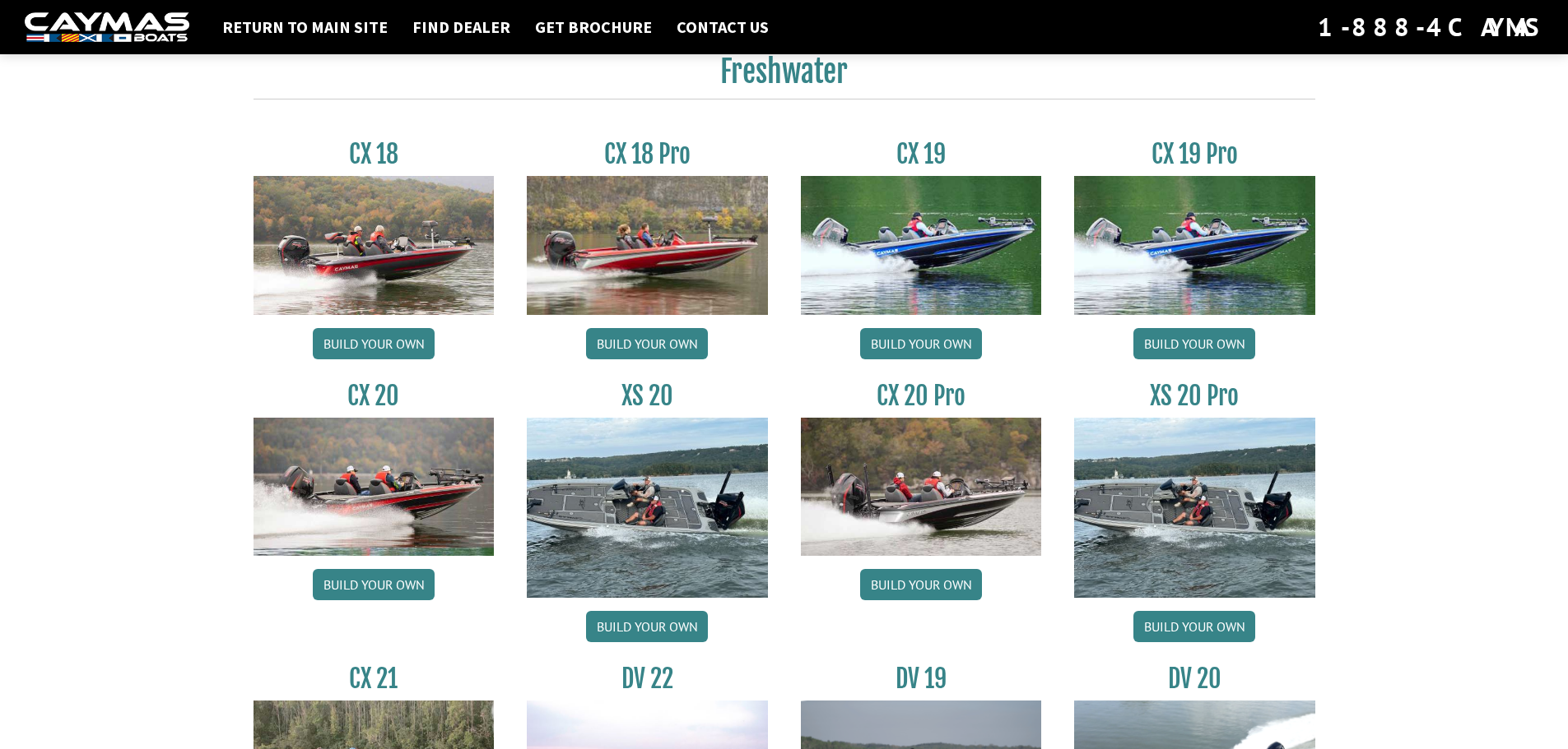
scroll to position [1399, 0]
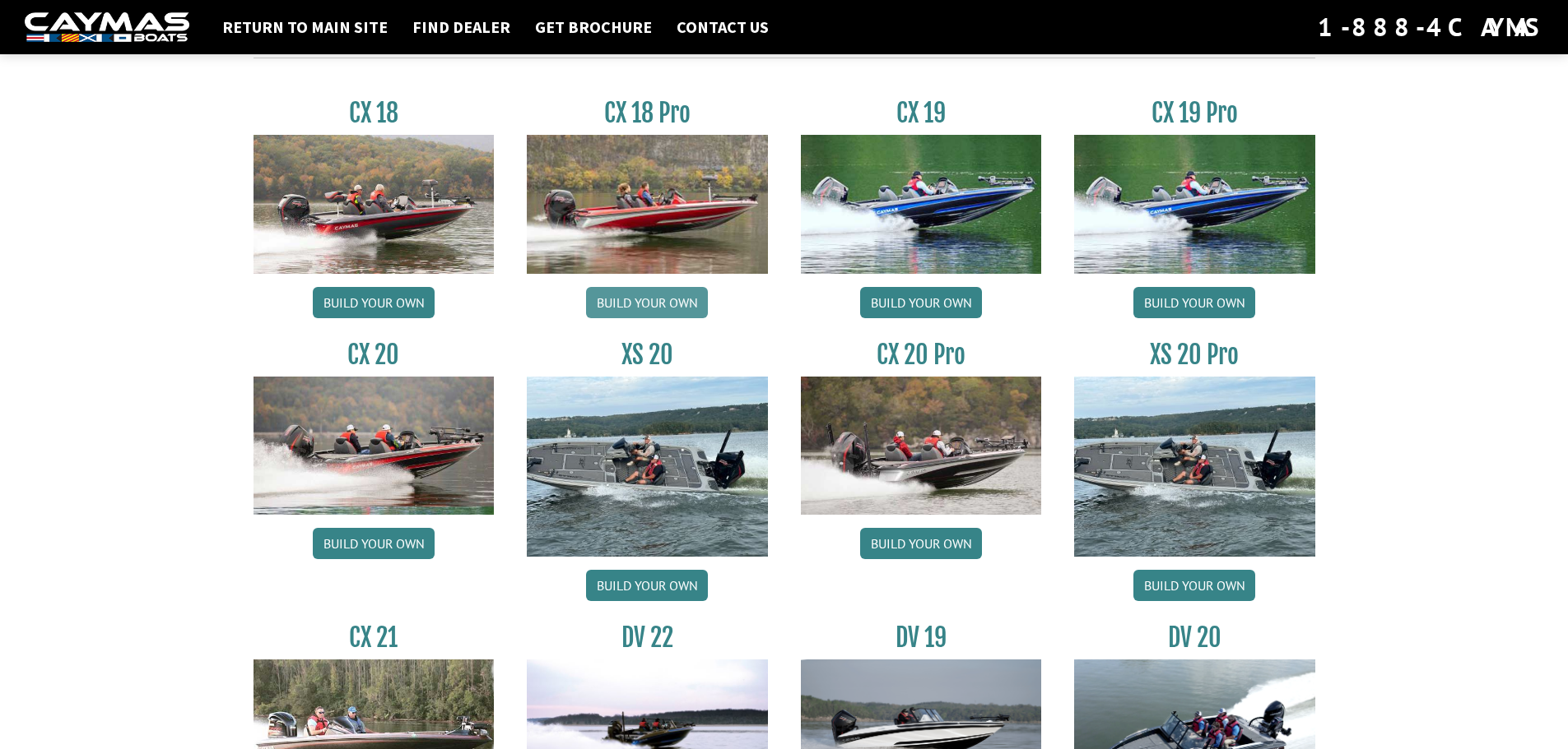
click at [660, 302] on link "Build your own" at bounding box center [647, 302] width 122 height 31
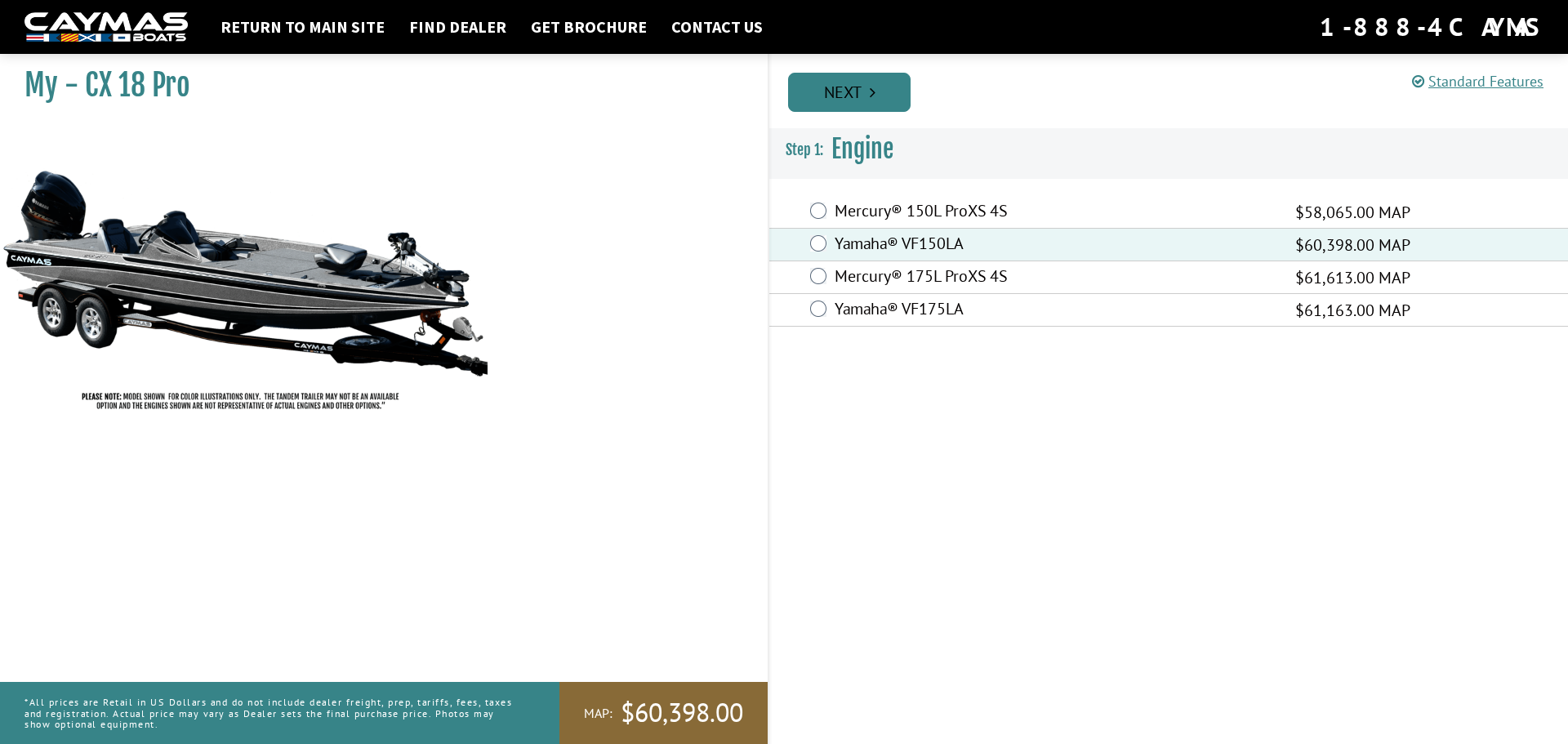
click at [834, 91] on link "Next" at bounding box center [850, 92] width 123 height 39
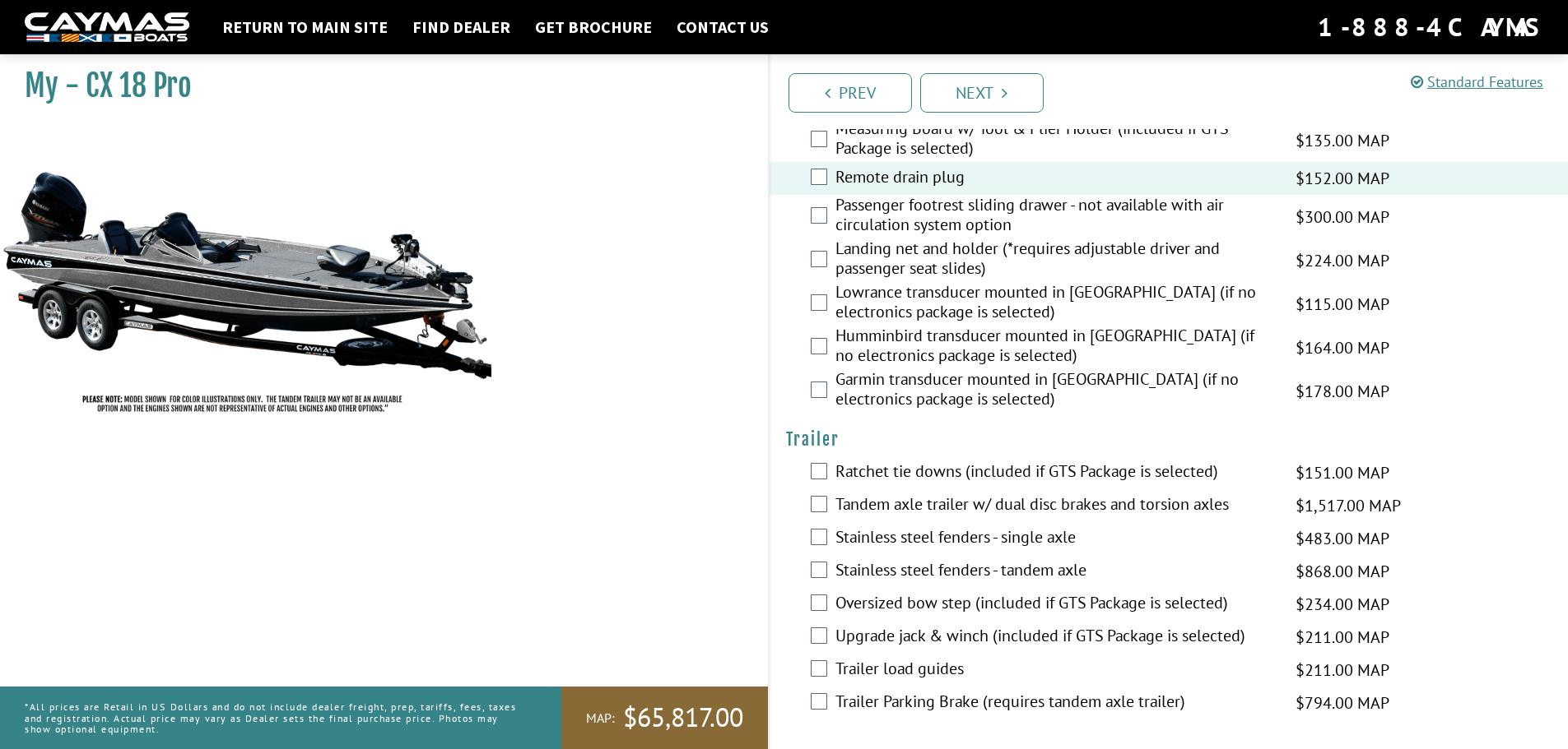
scroll to position [2171, 0]
click at [815, 460] on div "Ratchet tie downs (included if GTS Package is selected) $151.00 MAP $179.00 MSRP" at bounding box center [1169, 471] width 799 height 33
click at [827, 474] on div "Ratchet tie downs (included if GTS Package is selected) $151.00 MAP $179.00 MSRP" at bounding box center [1169, 471] width 799 height 33
